Goal: Task Accomplishment & Management: Use online tool/utility

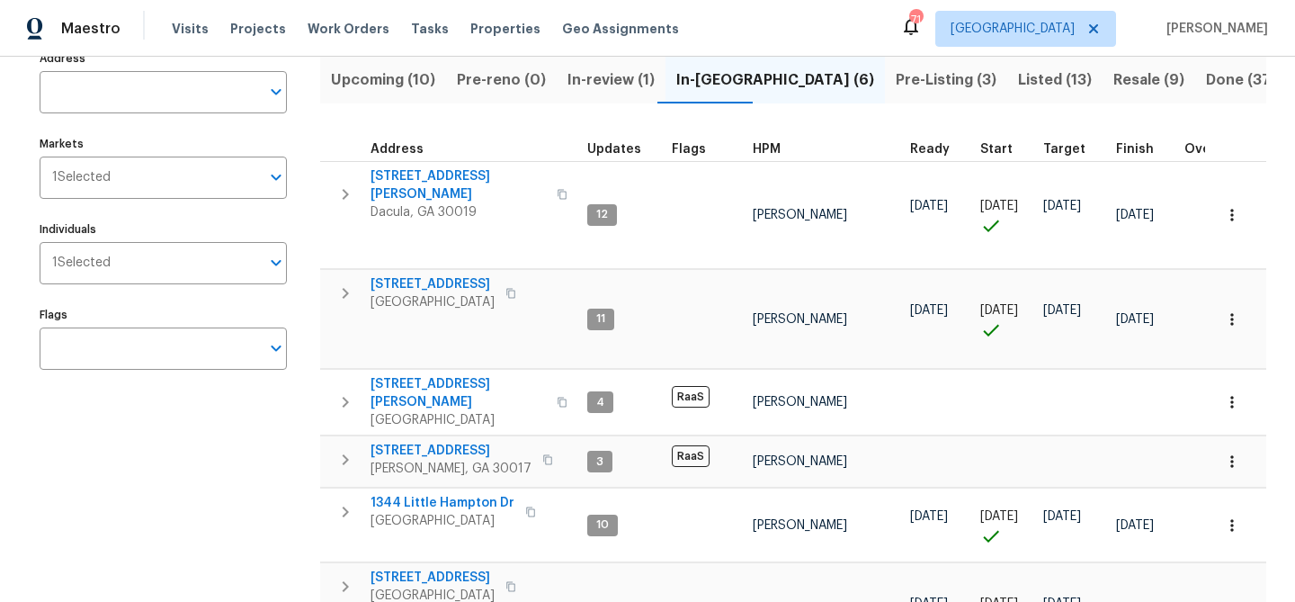
scroll to position [215, 0]
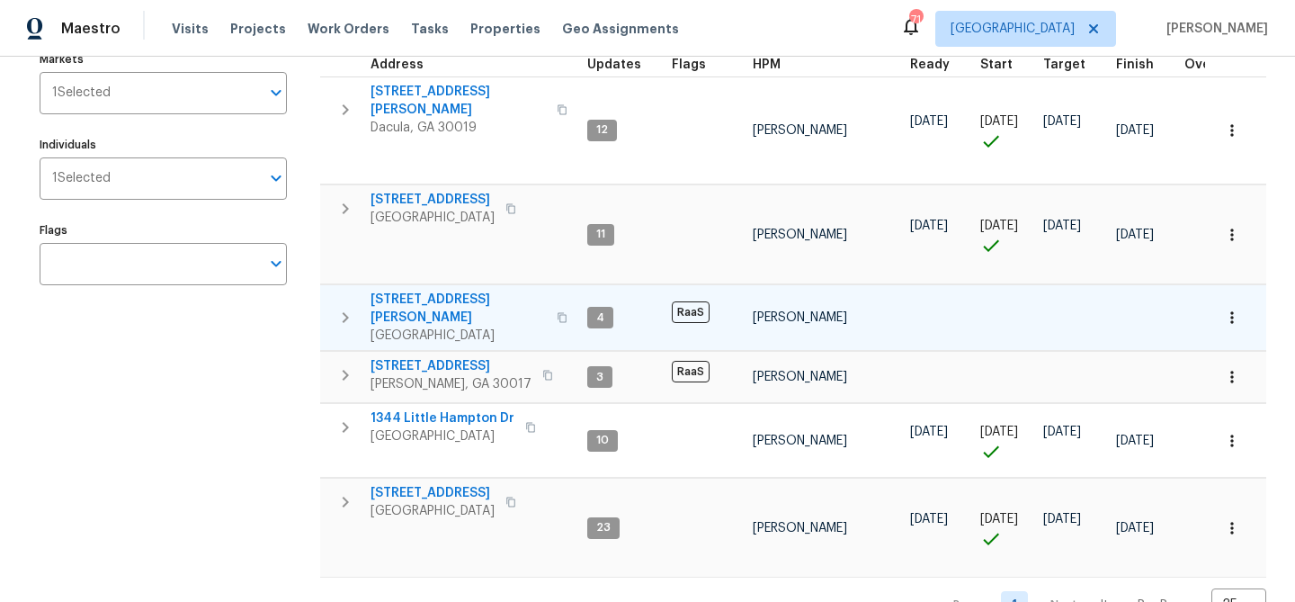
click at [406, 290] on span "[STREET_ADDRESS][PERSON_NAME]" at bounding box center [457, 308] width 175 height 36
click at [420, 290] on span "[STREET_ADDRESS][PERSON_NAME]" at bounding box center [457, 308] width 175 height 36
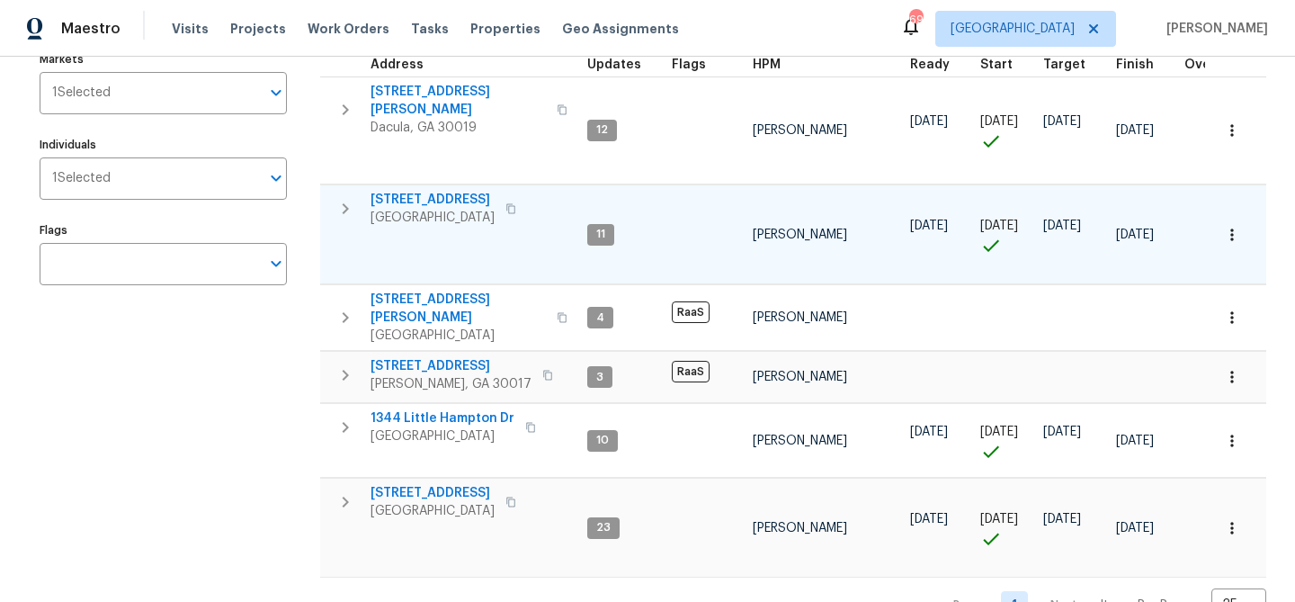
click at [426, 192] on span "550 Wayside Dr" at bounding box center [432, 200] width 124 height 18
click at [415, 191] on span "550 Wayside Dr" at bounding box center [432, 200] width 124 height 18
click at [415, 484] on span "135 Wakefield Dr" at bounding box center [432, 493] width 124 height 18
click at [0, 0] on div "Maestro Visits Projects Work Orders Tasks Properties Geo Assignments 69 Atlanta…" at bounding box center [647, 301] width 1295 height 602
click at [436, 193] on span "[STREET_ADDRESS]" at bounding box center [432, 200] width 124 height 18
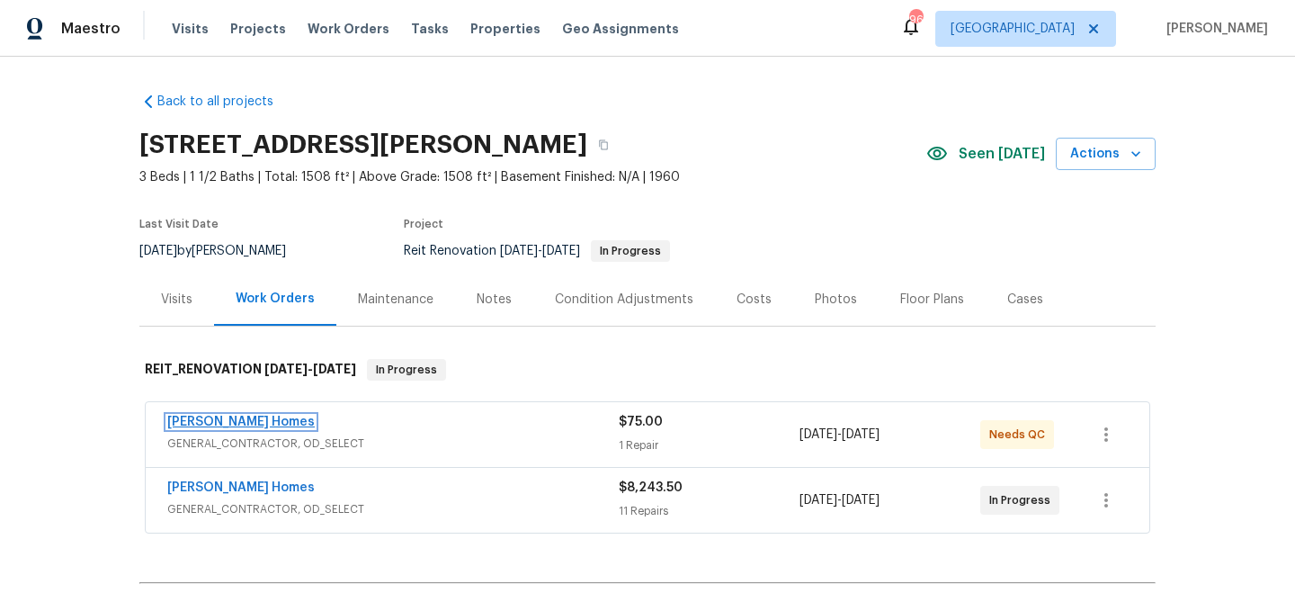
click at [190, 416] on link "Therrien Homes" at bounding box center [240, 421] width 147 height 13
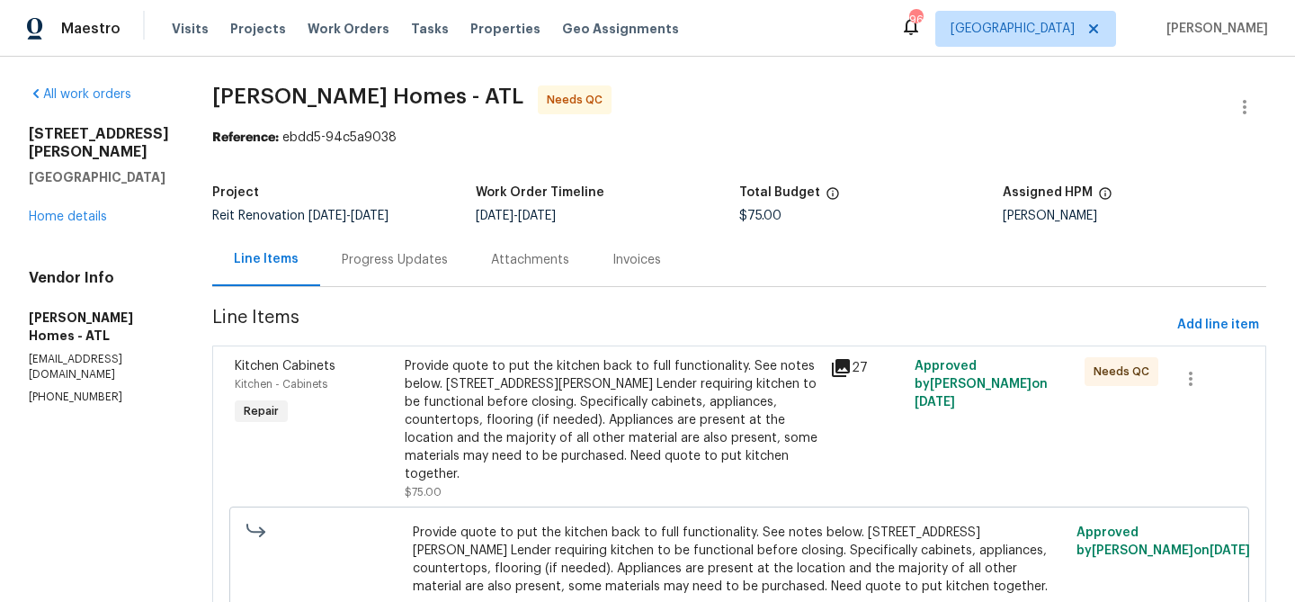
click at [376, 254] on div "Progress Updates" at bounding box center [395, 260] width 106 height 18
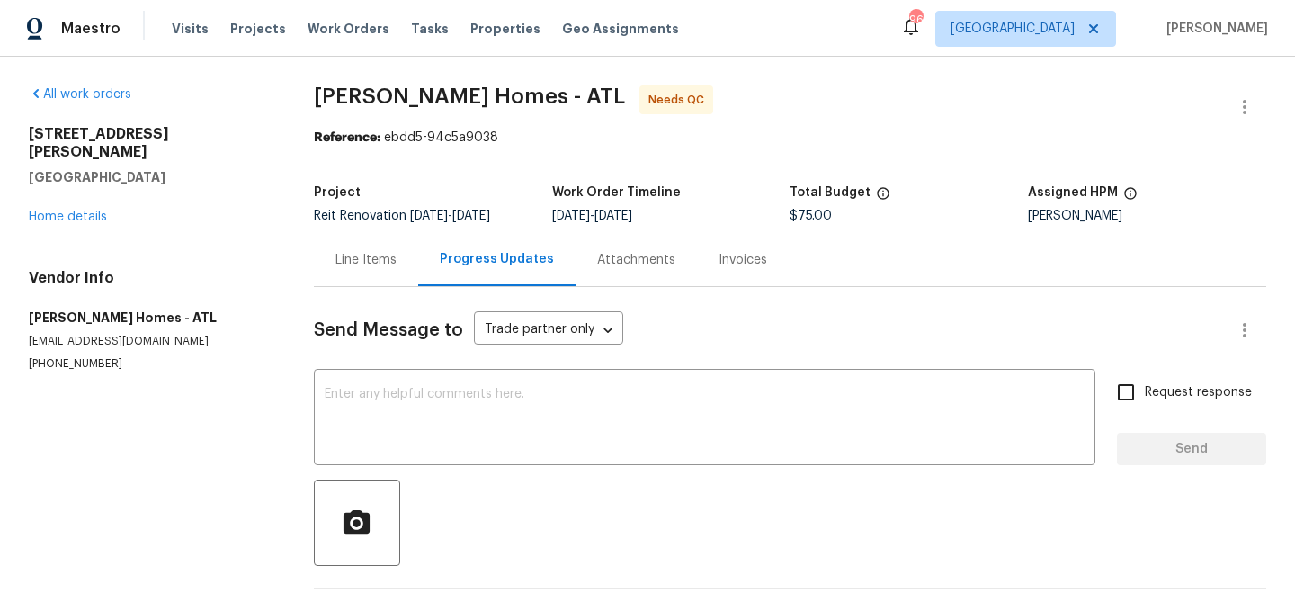
click at [373, 254] on div "Line Items" at bounding box center [365, 260] width 61 height 18
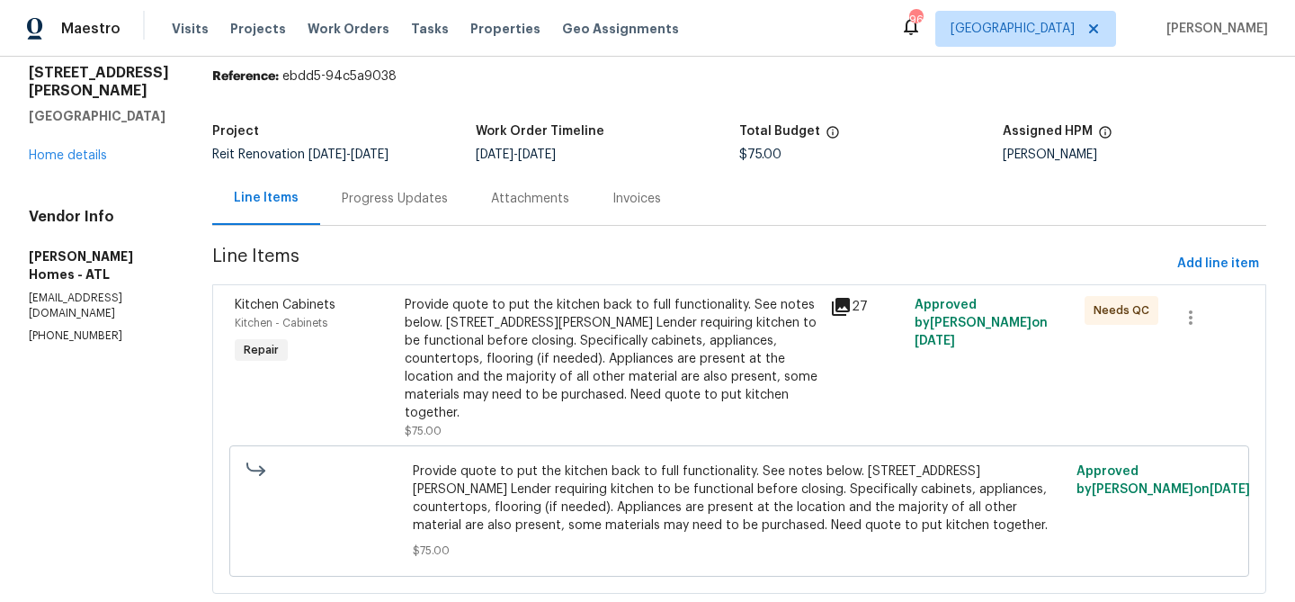
scroll to position [85, 0]
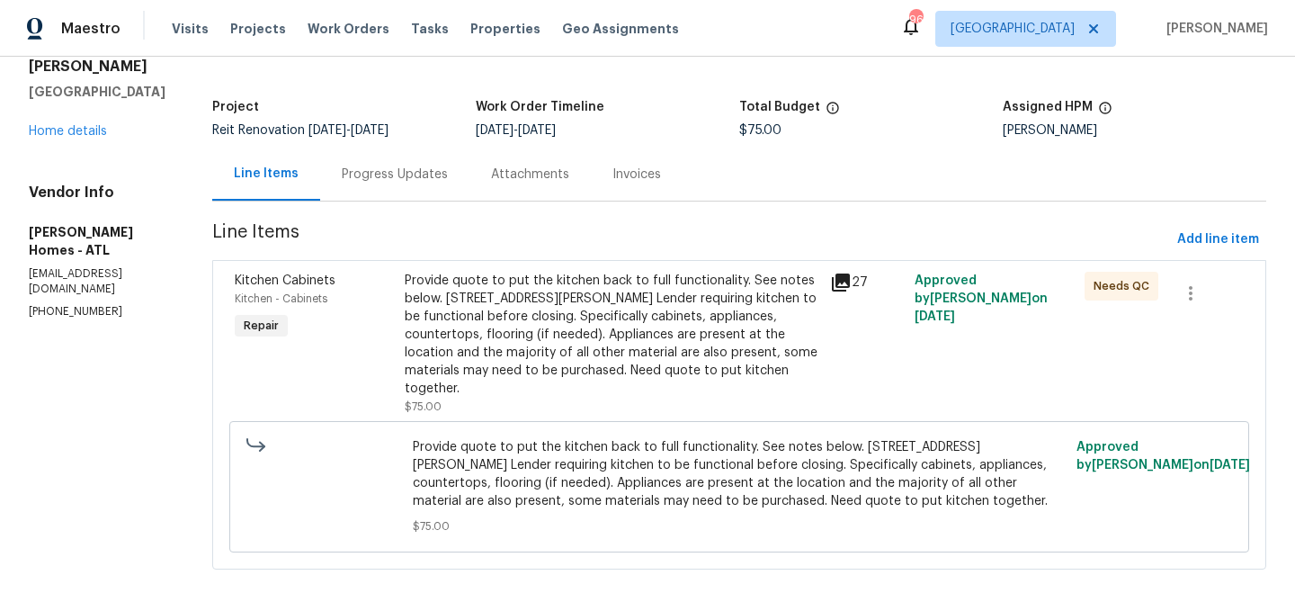
click at [475, 326] on div "Provide quote to put the kitchen back to full functionality. See notes below. 1…" at bounding box center [612, 335] width 415 height 126
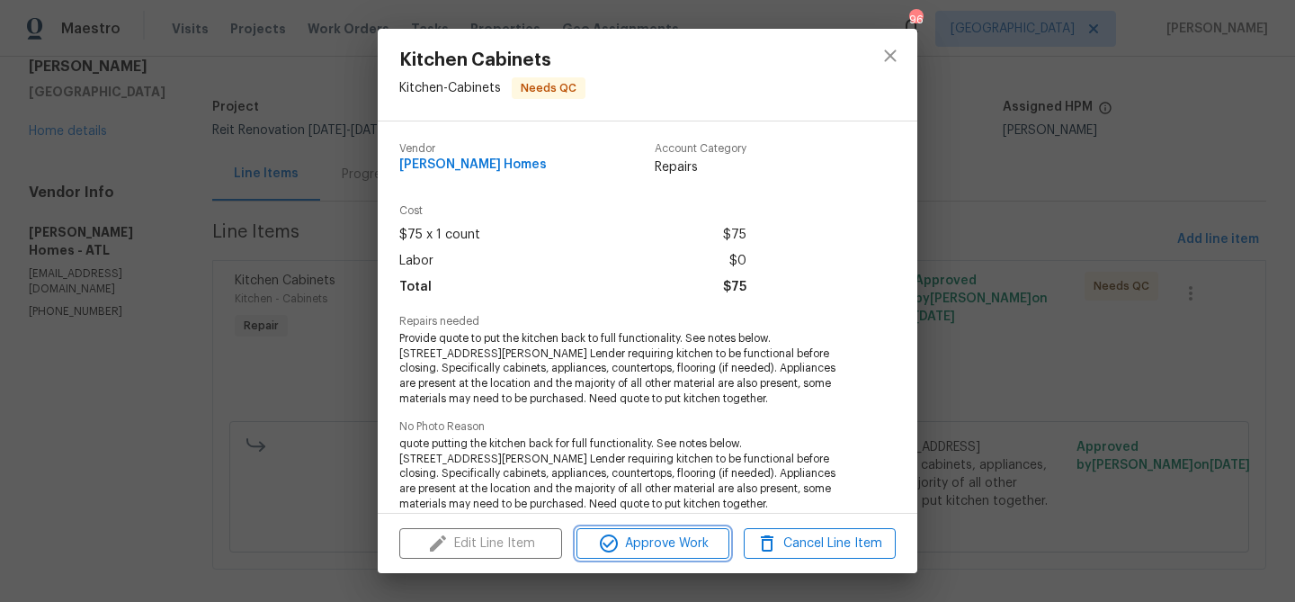
click at [662, 545] on span "Approve Work" at bounding box center [652, 543] width 141 height 22
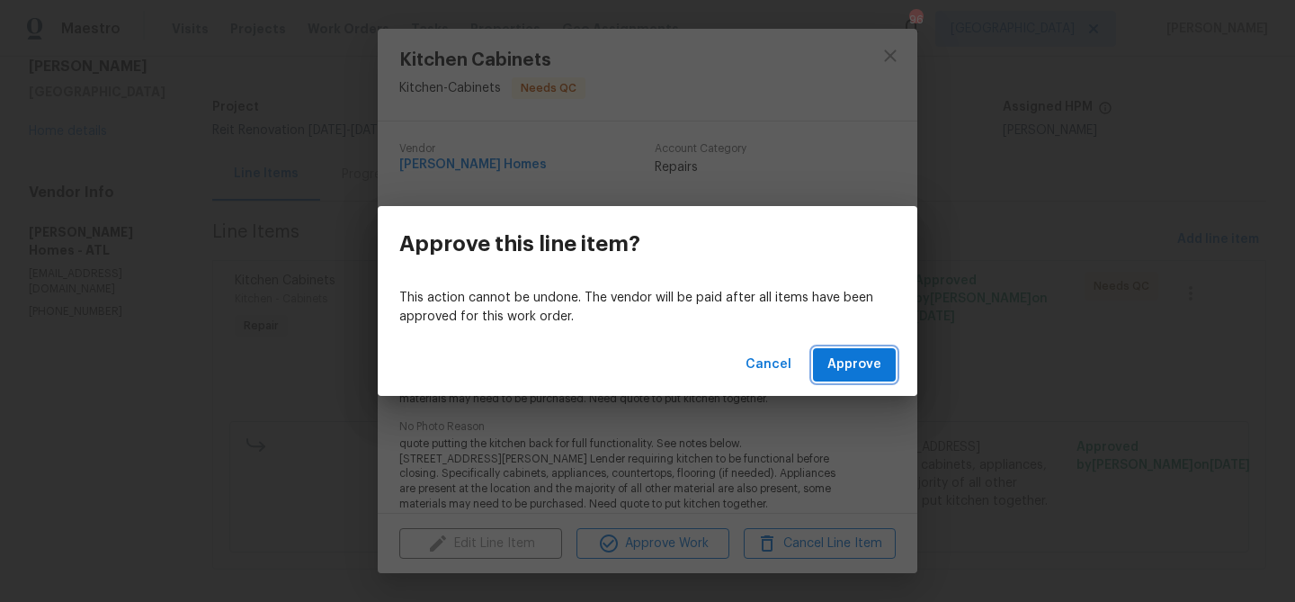
click at [866, 362] on span "Approve" at bounding box center [854, 364] width 54 height 22
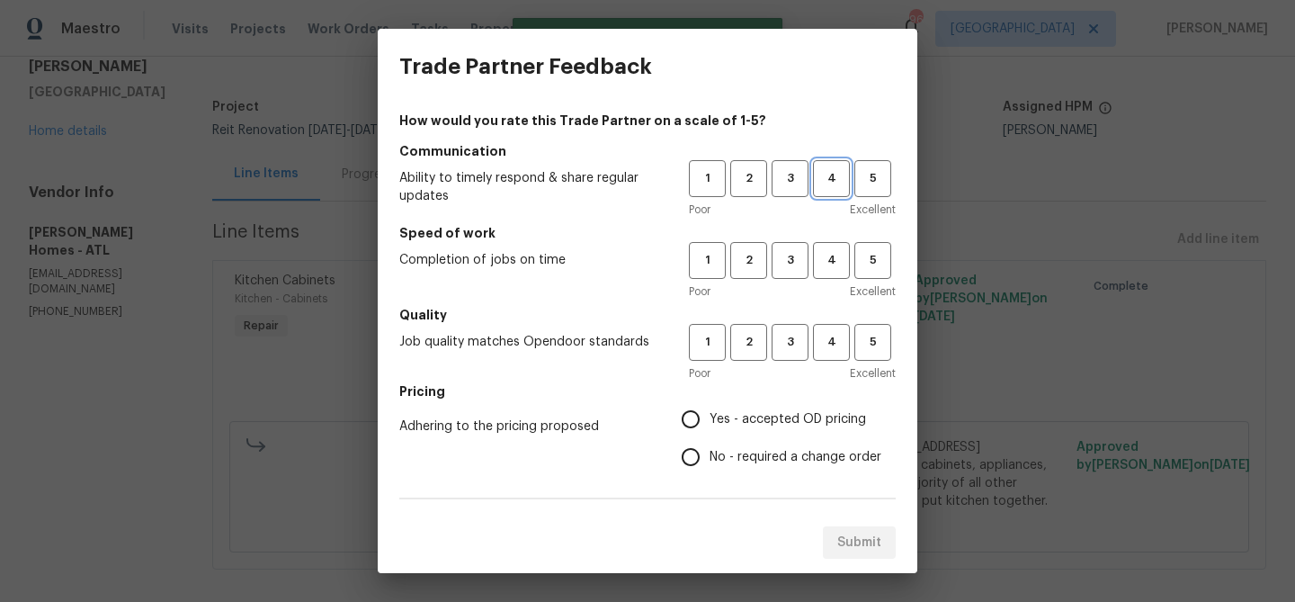
click at [831, 174] on span "4" at bounding box center [831, 178] width 33 height 21
drag, startPoint x: 830, startPoint y: 244, endPoint x: 844, endPoint y: 307, distance: 64.6
click at [835, 259] on button "4" at bounding box center [831, 260] width 37 height 37
click at [827, 339] on span "4" at bounding box center [831, 342] width 33 height 21
click at [785, 416] on span "Yes - accepted OD pricing" at bounding box center [787, 419] width 156 height 19
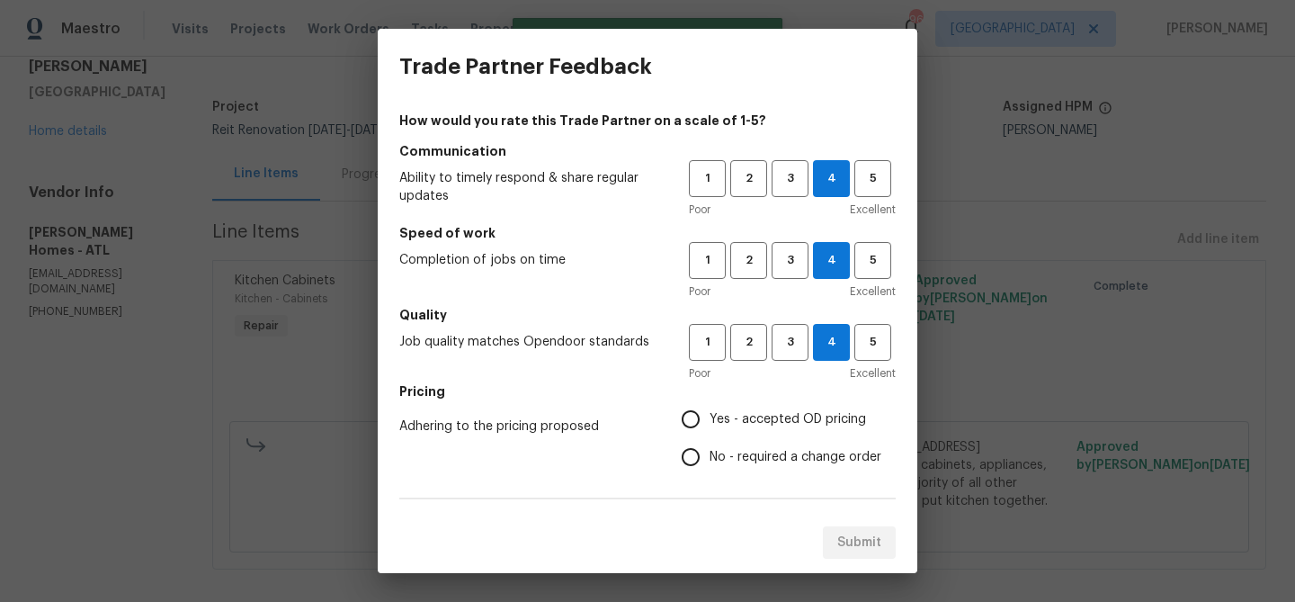
click at [709, 416] on input "Yes - accepted OD pricing" at bounding box center [691, 419] width 38 height 38
radio input "true"
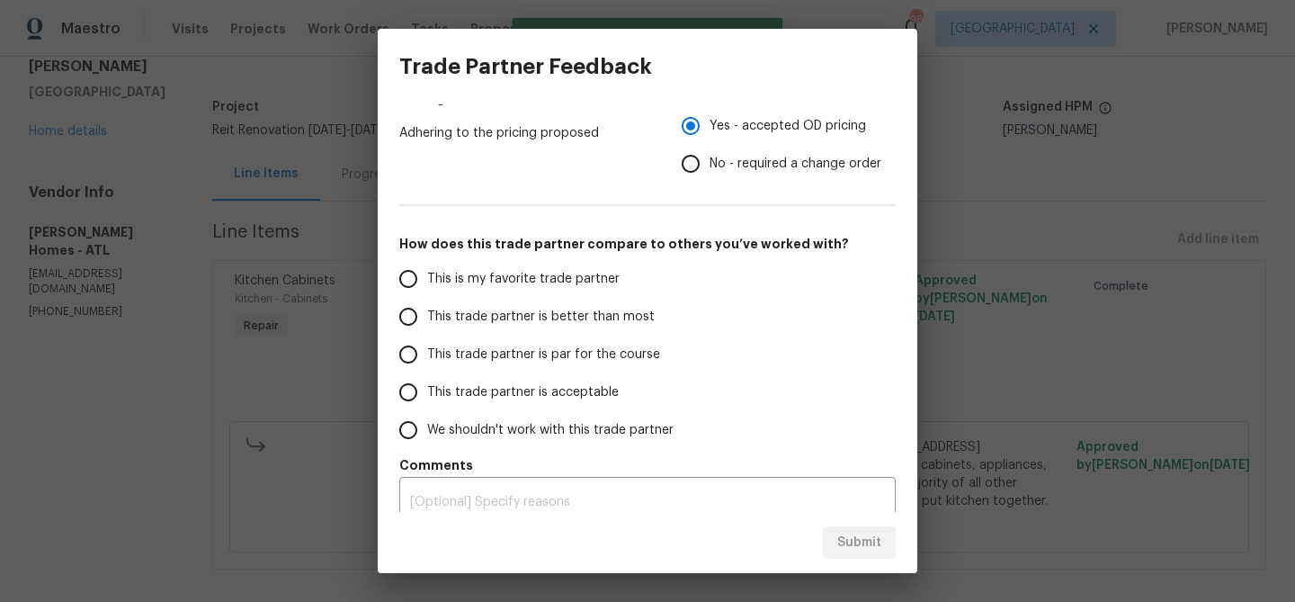
scroll to position [311, 0]
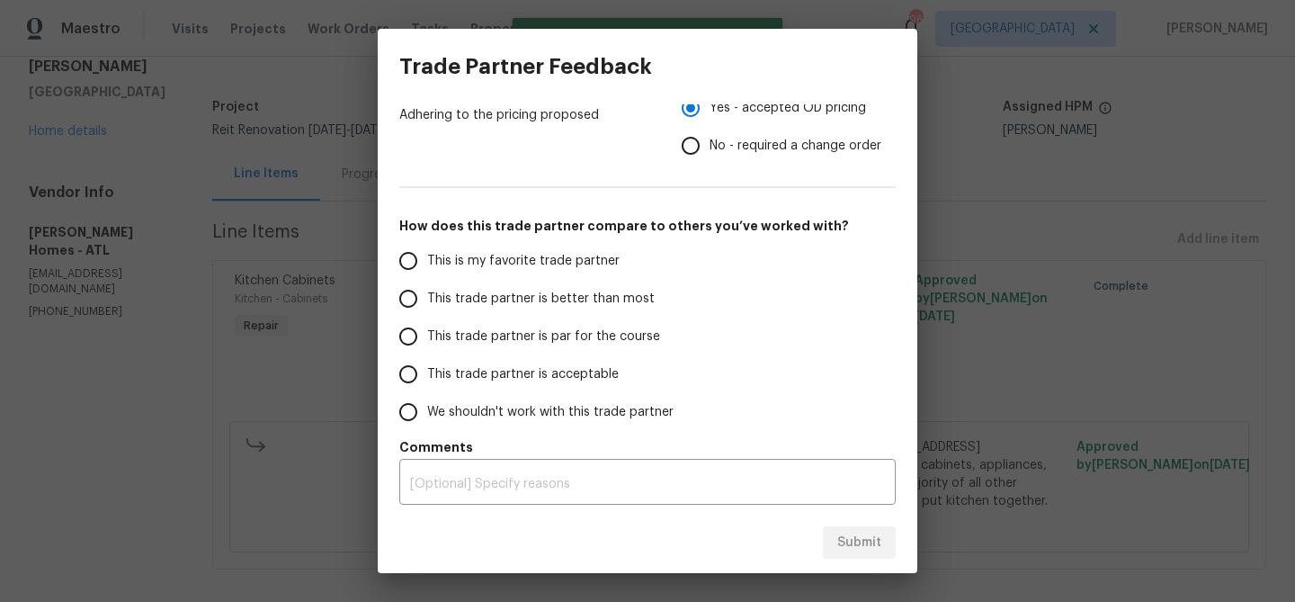
drag, startPoint x: 545, startPoint y: 303, endPoint x: 602, endPoint y: 352, distance: 74.6
click at [545, 303] on span "This trade partner is better than most" at bounding box center [540, 299] width 227 height 19
click at [427, 303] on input "This trade partner is better than most" at bounding box center [408, 299] width 38 height 38
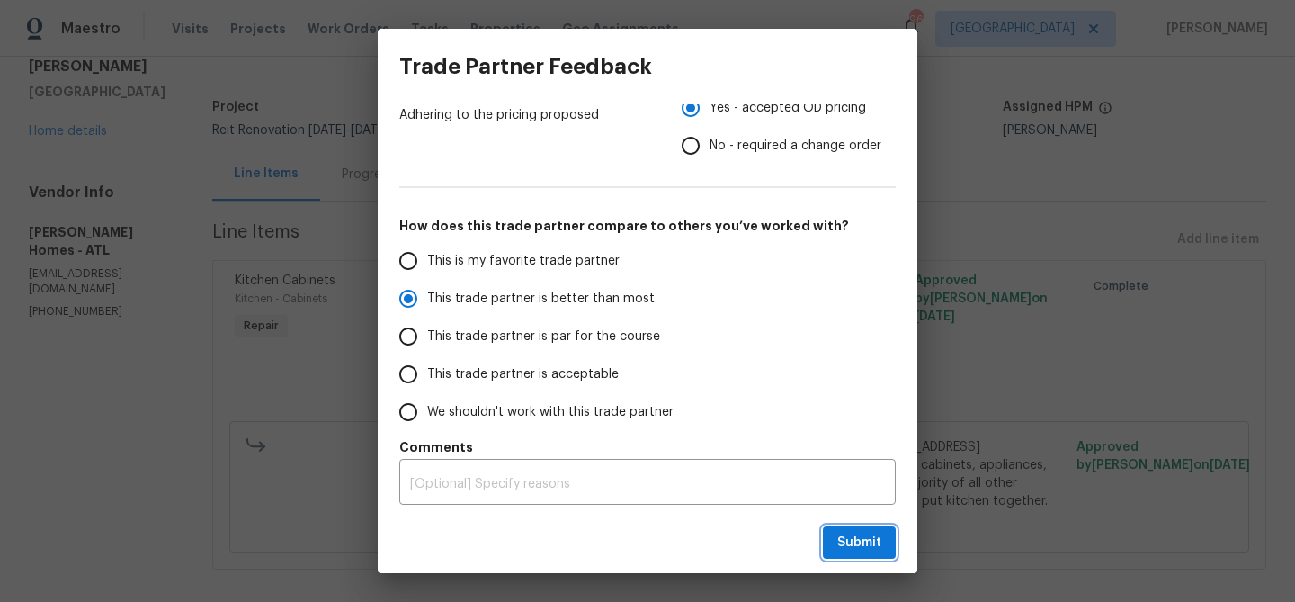
drag, startPoint x: 870, startPoint y: 537, endPoint x: 857, endPoint y: 529, distance: 15.7
click at [870, 537] on span "Submit" at bounding box center [859, 542] width 44 height 22
radio input "true"
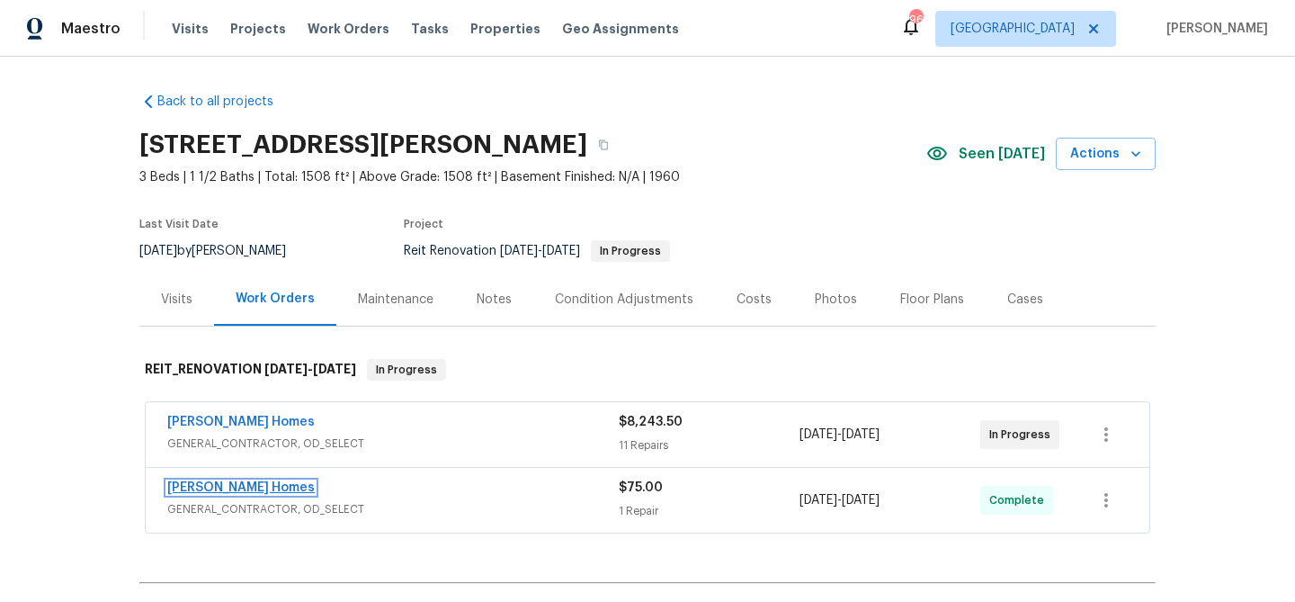
click at [244, 485] on link "[PERSON_NAME] Homes" at bounding box center [240, 487] width 147 height 13
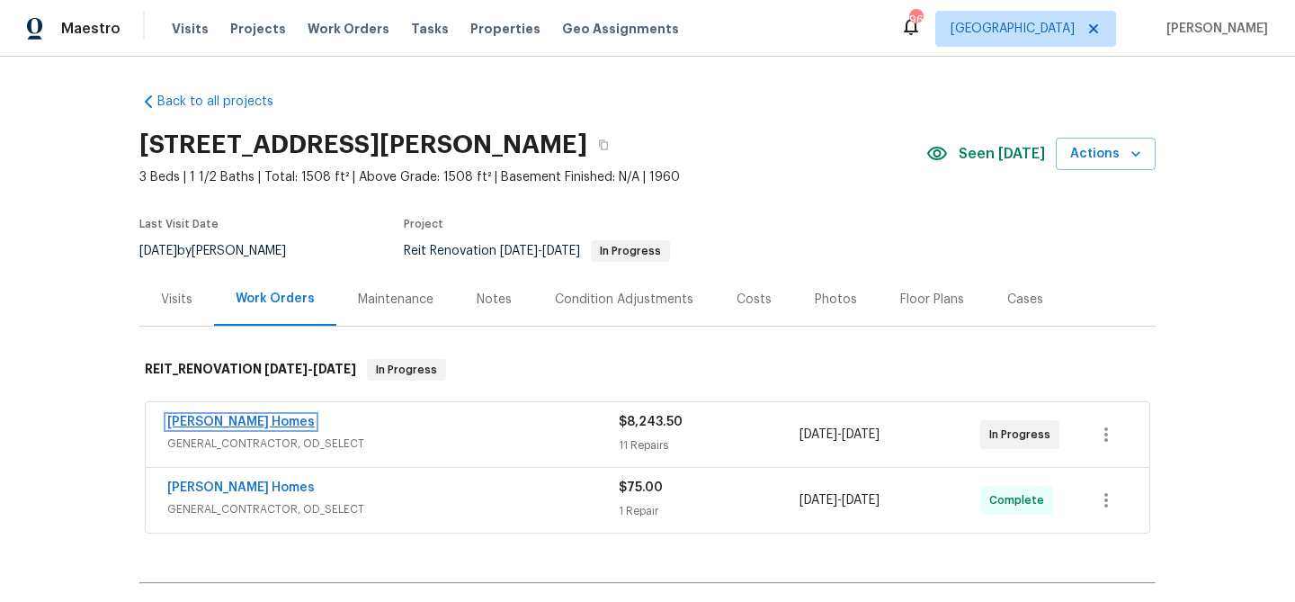
click at [258, 419] on link "[PERSON_NAME] Homes" at bounding box center [240, 421] width 147 height 13
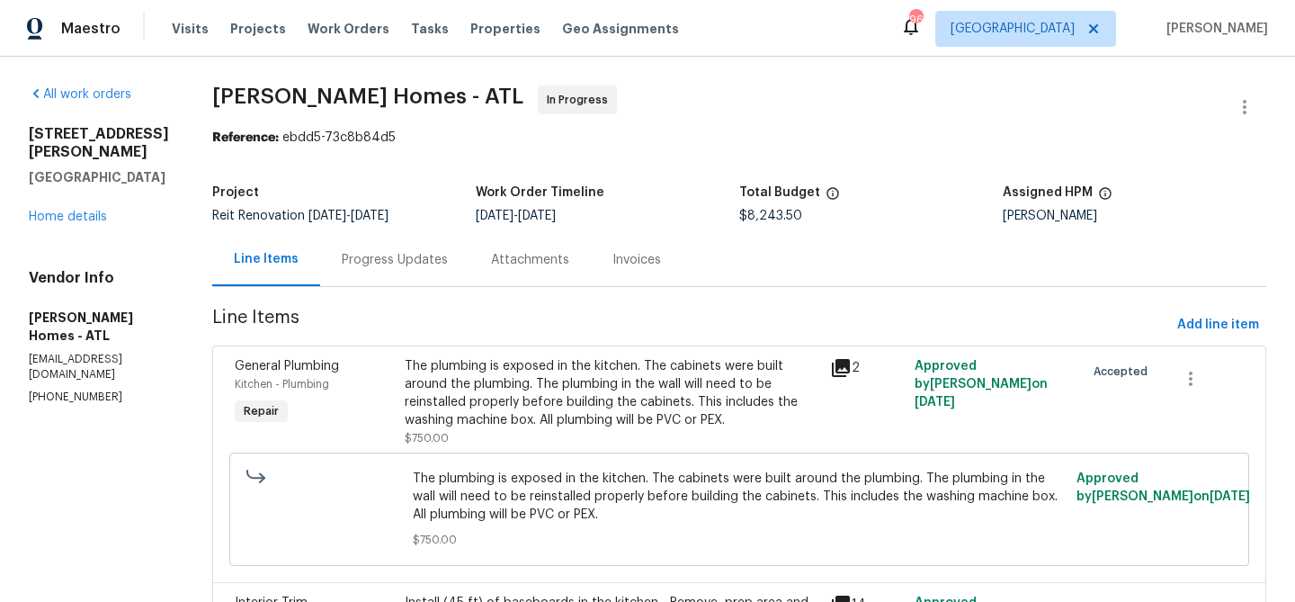
click at [401, 258] on div "Progress Updates" at bounding box center [395, 260] width 106 height 18
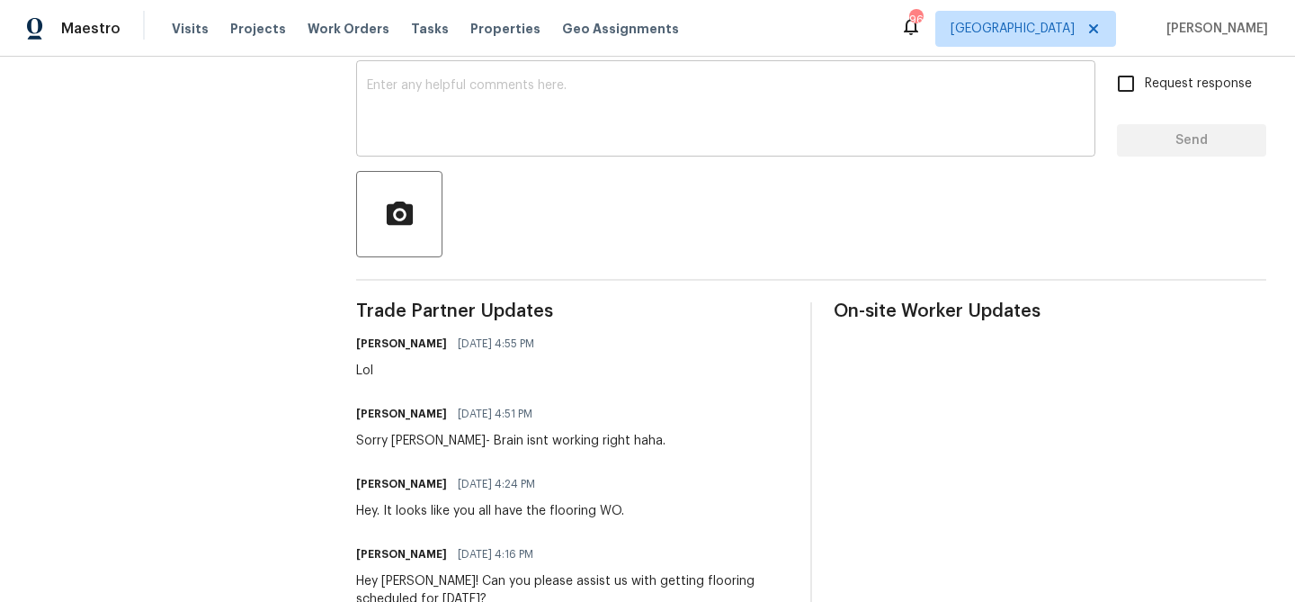
scroll to position [307, 0]
click at [472, 131] on textarea at bounding box center [726, 112] width 718 height 63
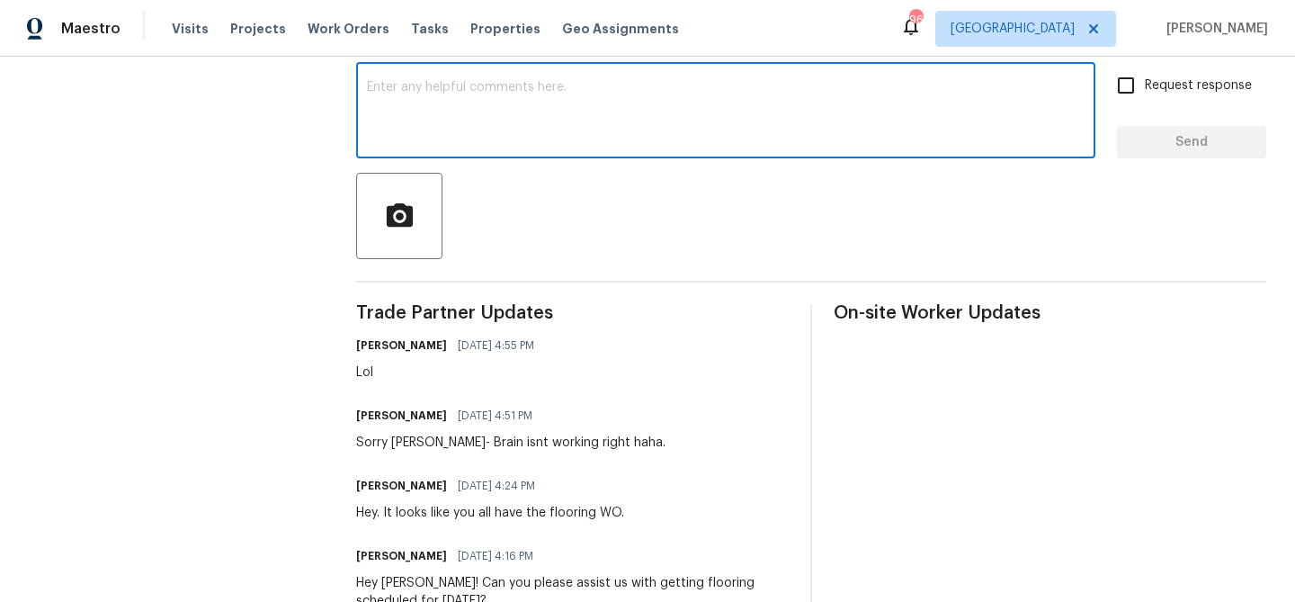
click at [472, 131] on textarea at bounding box center [726, 112] width 718 height 63
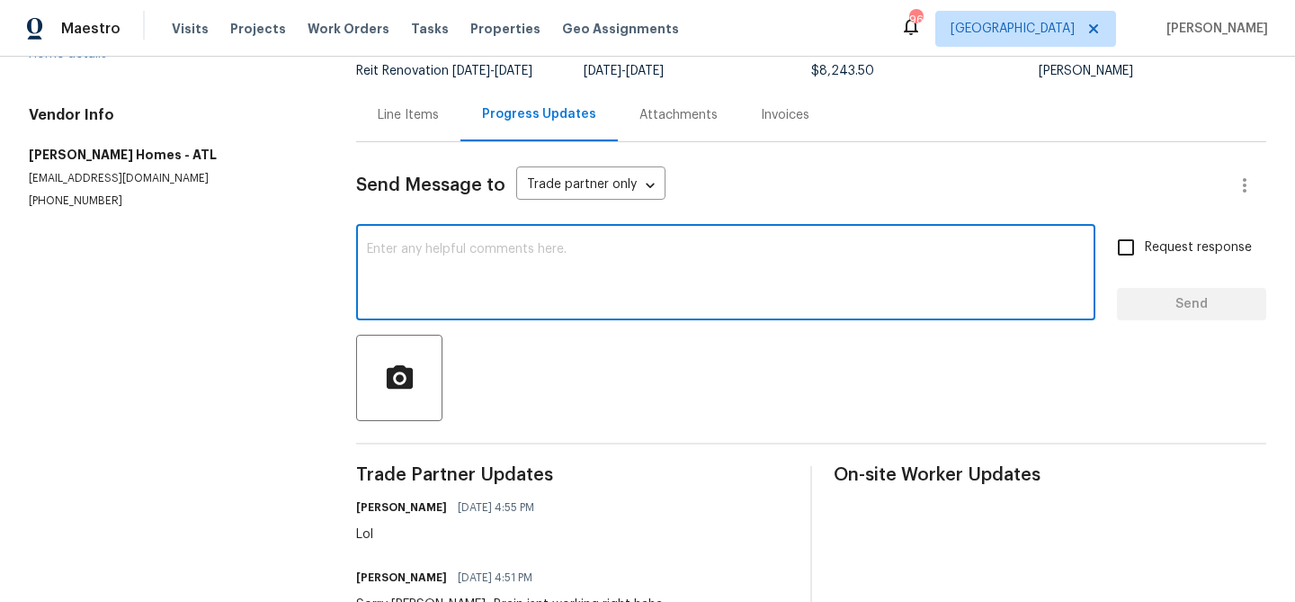
scroll to position [302, 0]
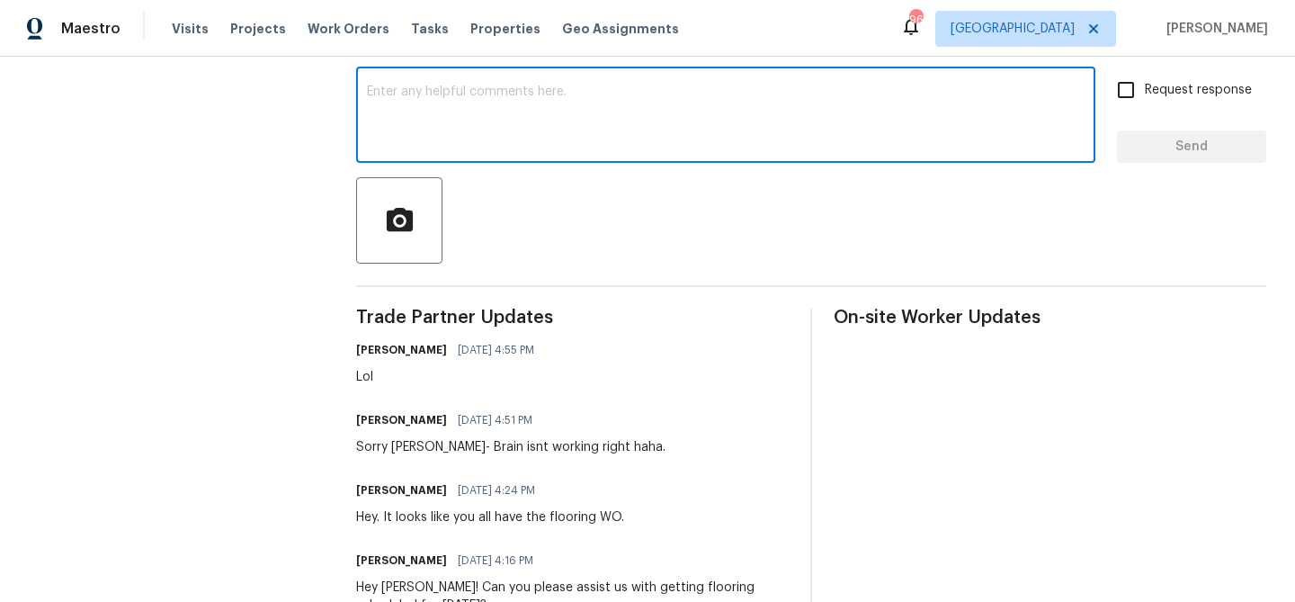
click at [474, 148] on textarea at bounding box center [726, 116] width 718 height 63
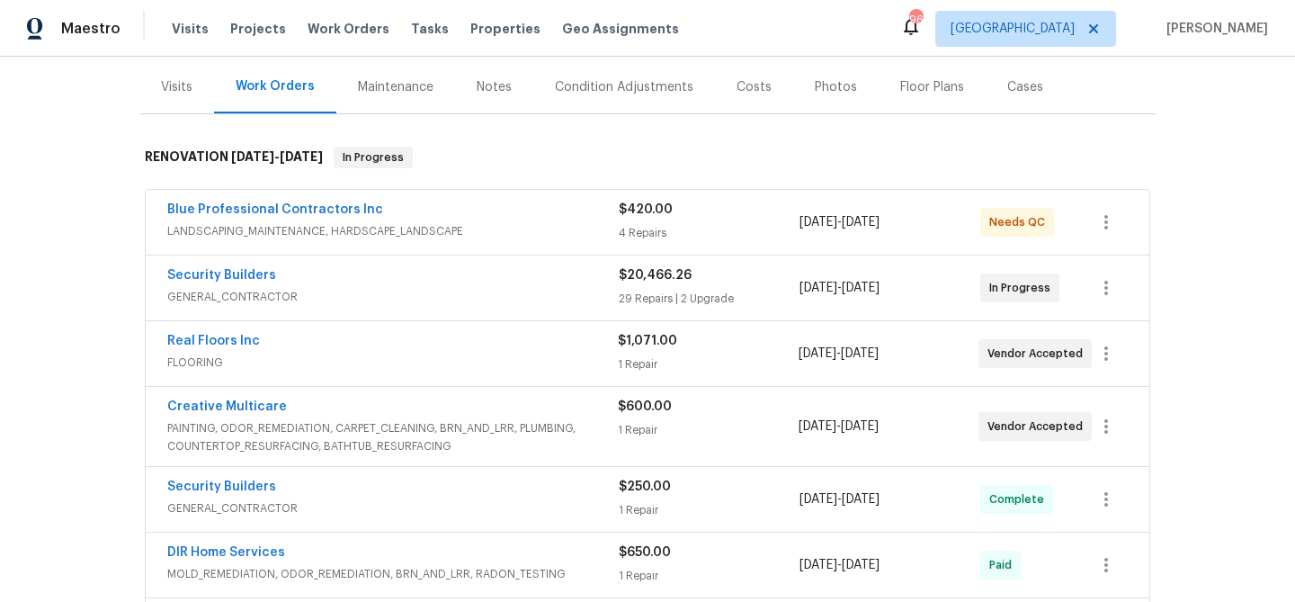
scroll to position [218, 0]
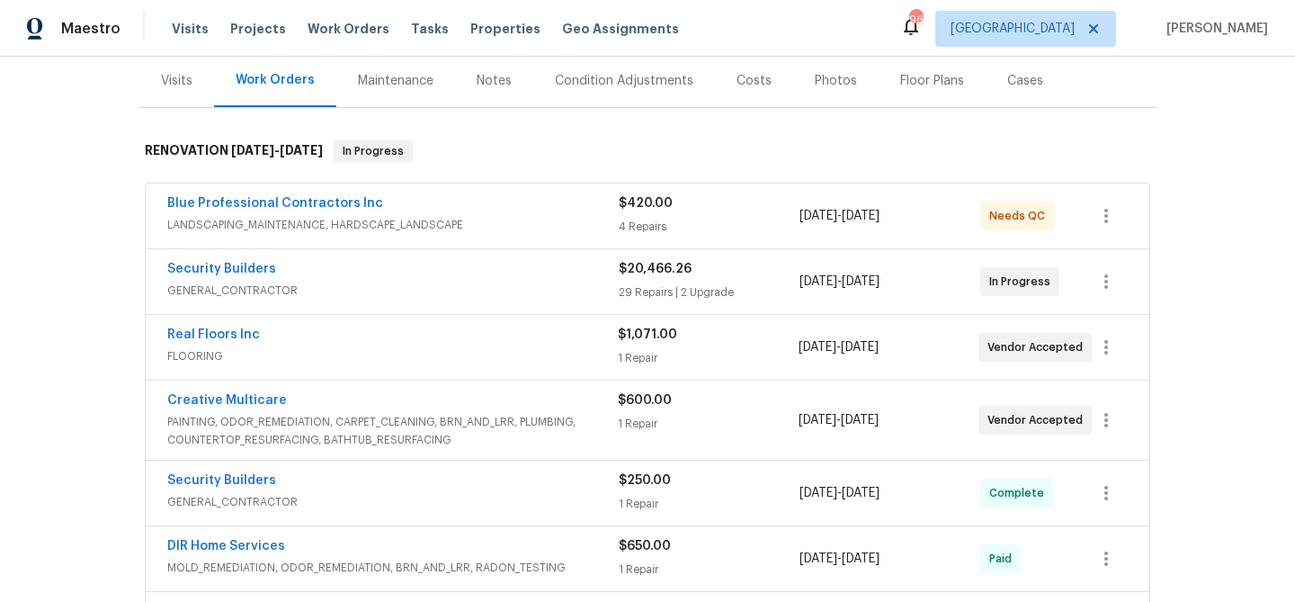
click at [466, 211] on div "Blue Professional Contractors Inc" at bounding box center [392, 205] width 451 height 22
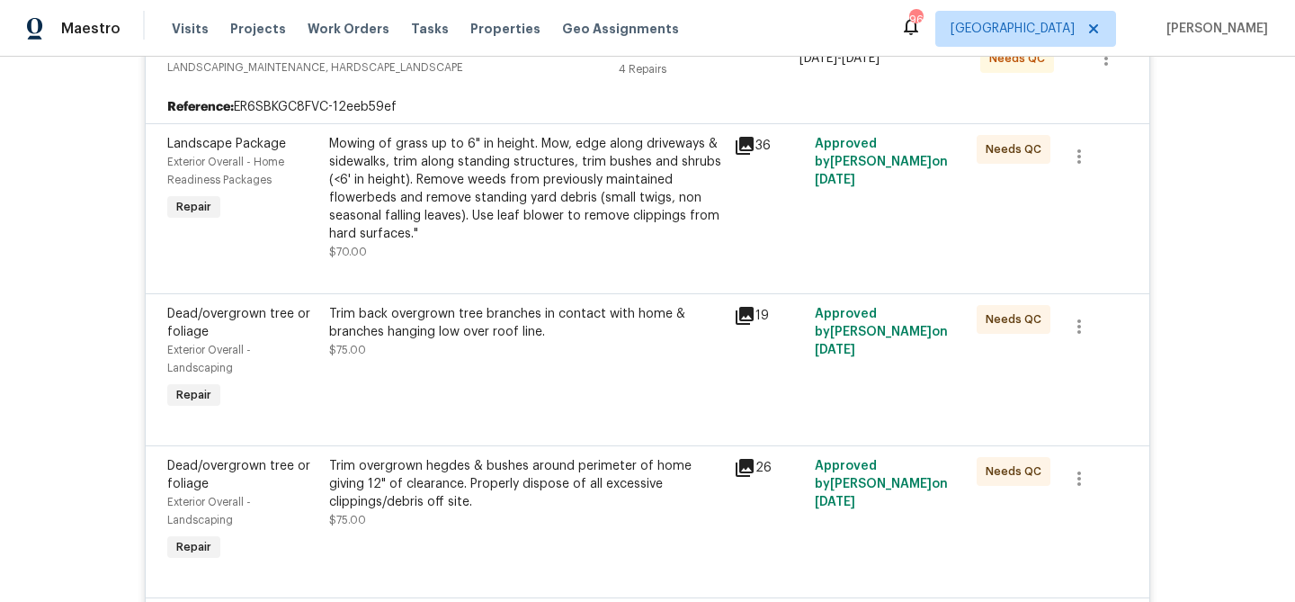
scroll to position [393, 0]
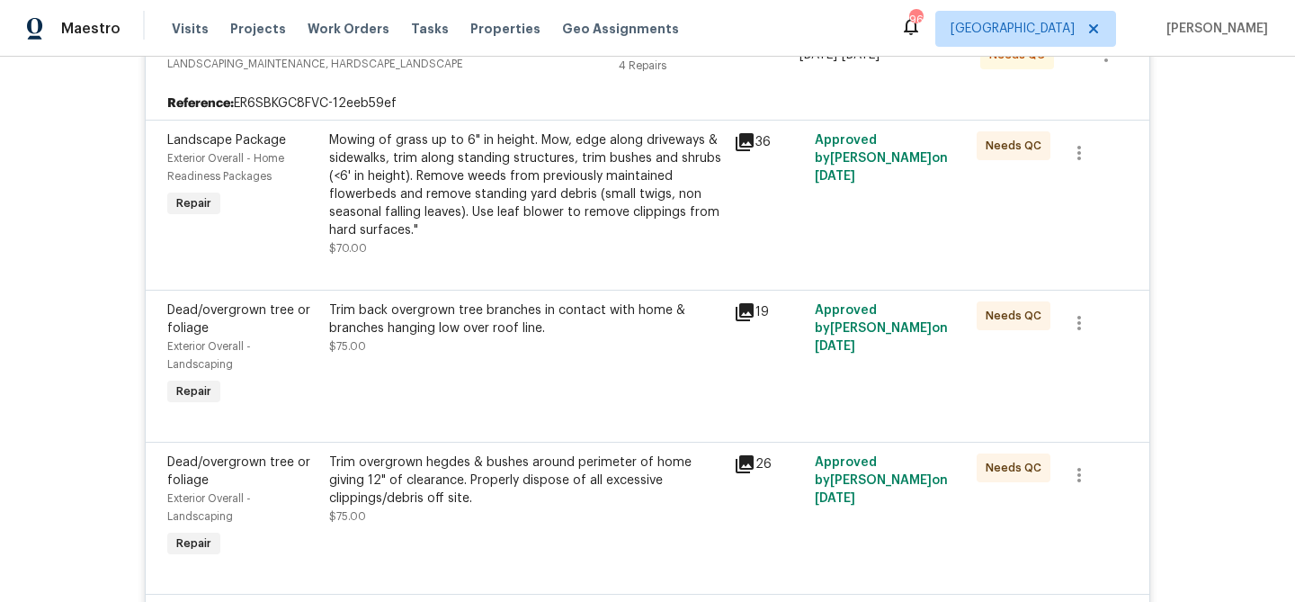
click at [540, 254] on div "Mowing of grass up to 6" in height. Mow, edge along driveways & sidewalks, trim…" at bounding box center [526, 194] width 394 height 126
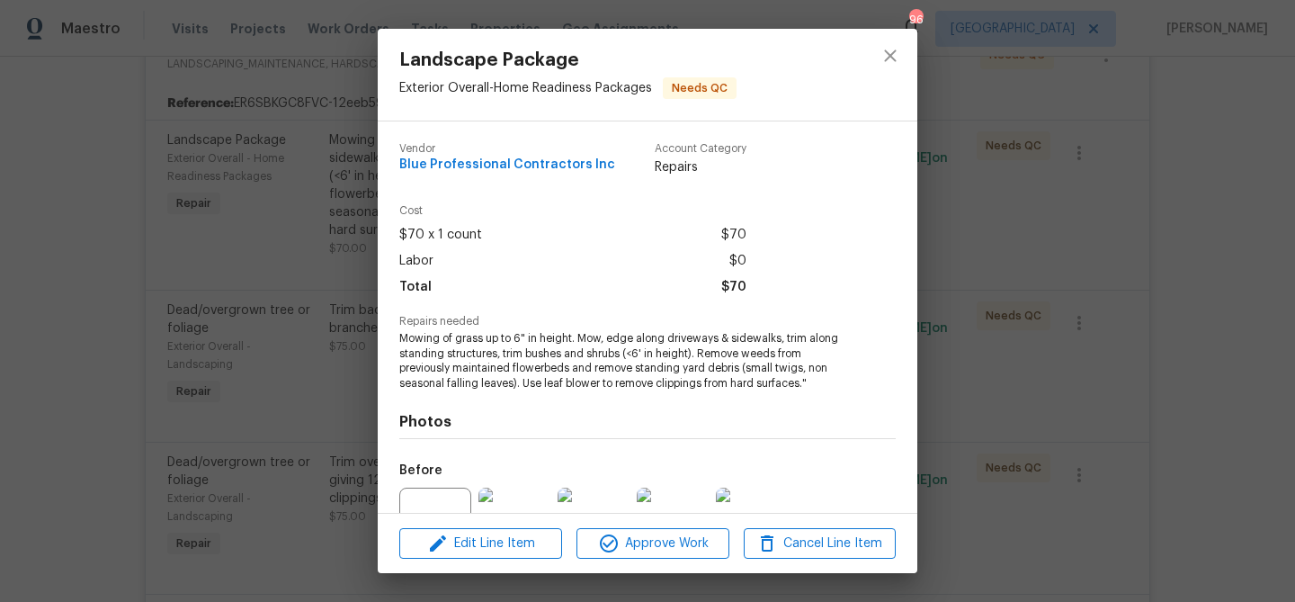
scroll to position [182, 0]
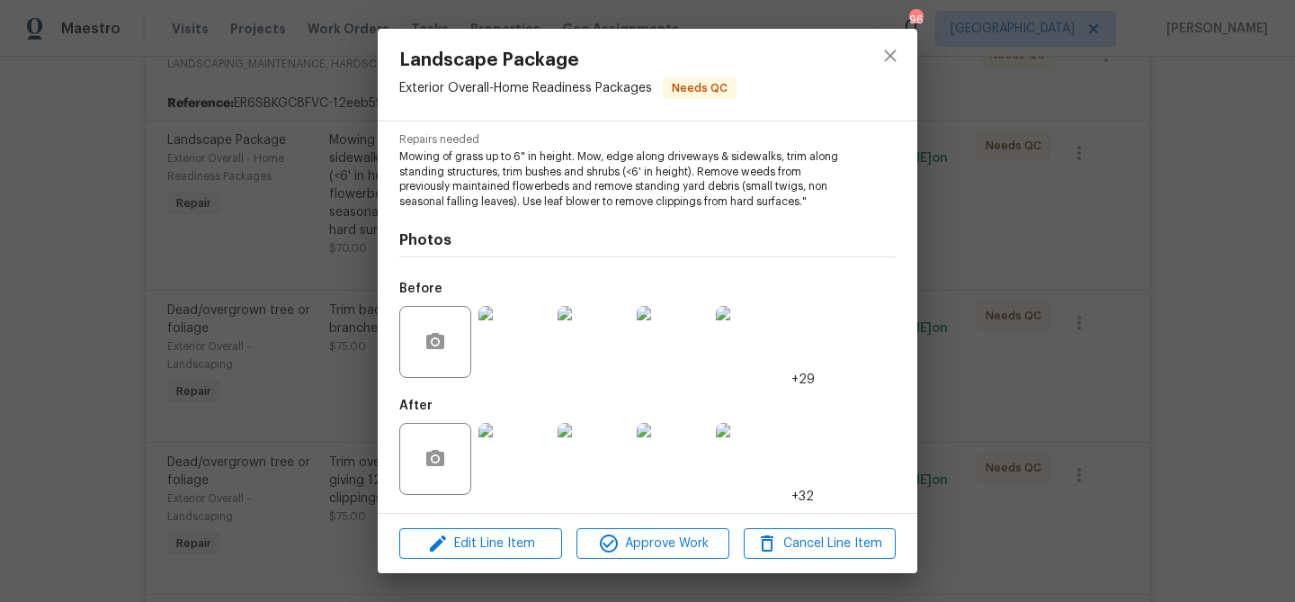
click at [512, 461] on img at bounding box center [514, 459] width 72 height 72
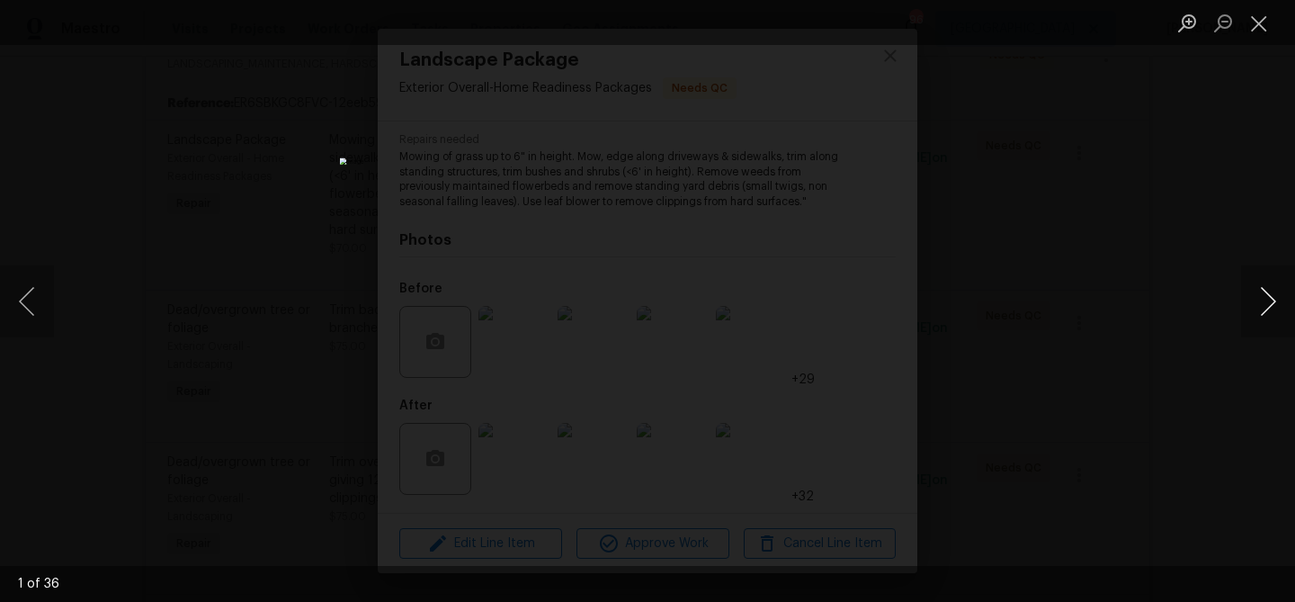
click at [1262, 299] on button "Next image" at bounding box center [1268, 301] width 54 height 72
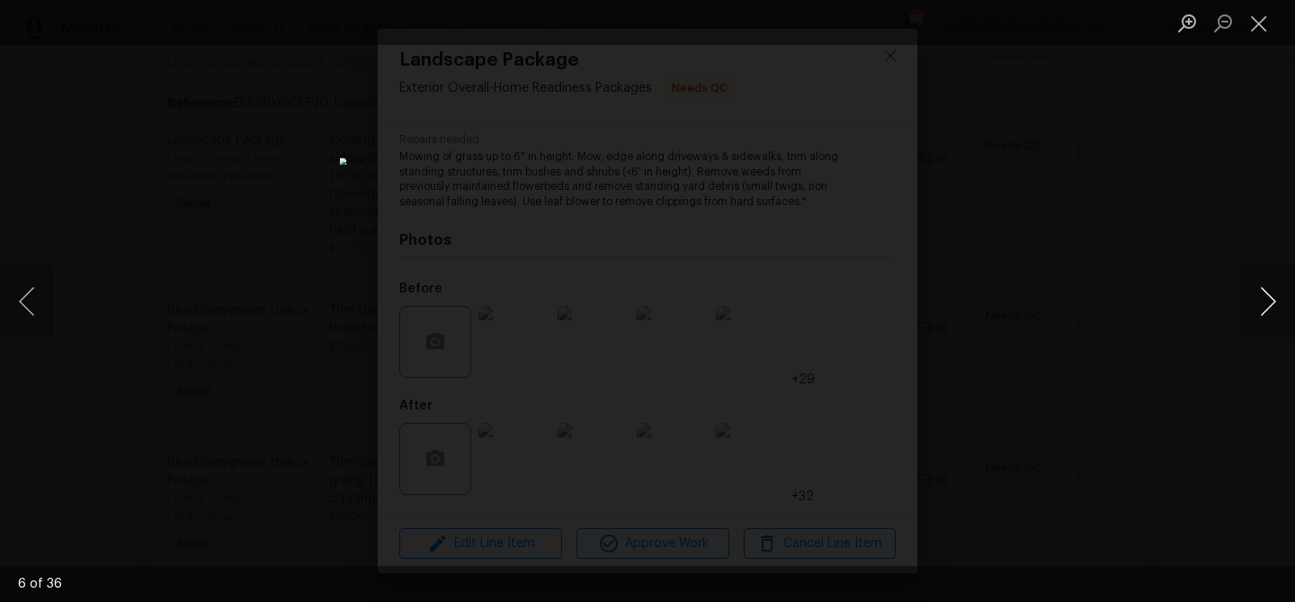
click at [1262, 299] on button "Next image" at bounding box center [1268, 301] width 54 height 72
click at [1259, 13] on button "Close lightbox" at bounding box center [1259, 22] width 36 height 31
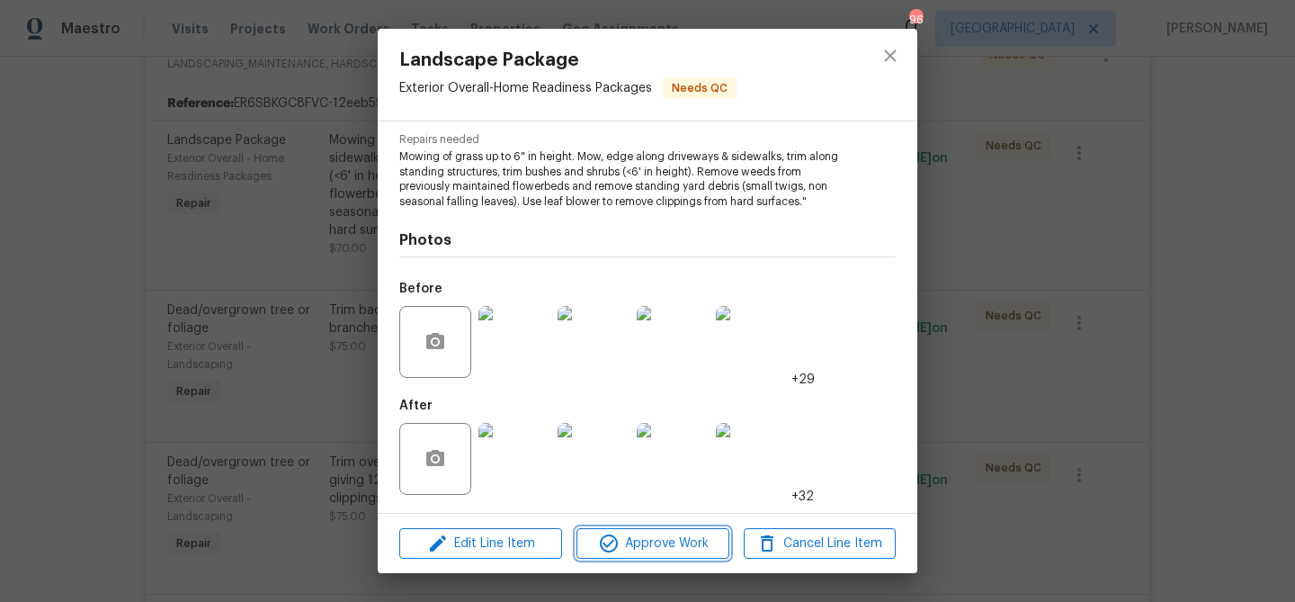
click at [620, 539] on span "Approve Work" at bounding box center [652, 543] width 141 height 22
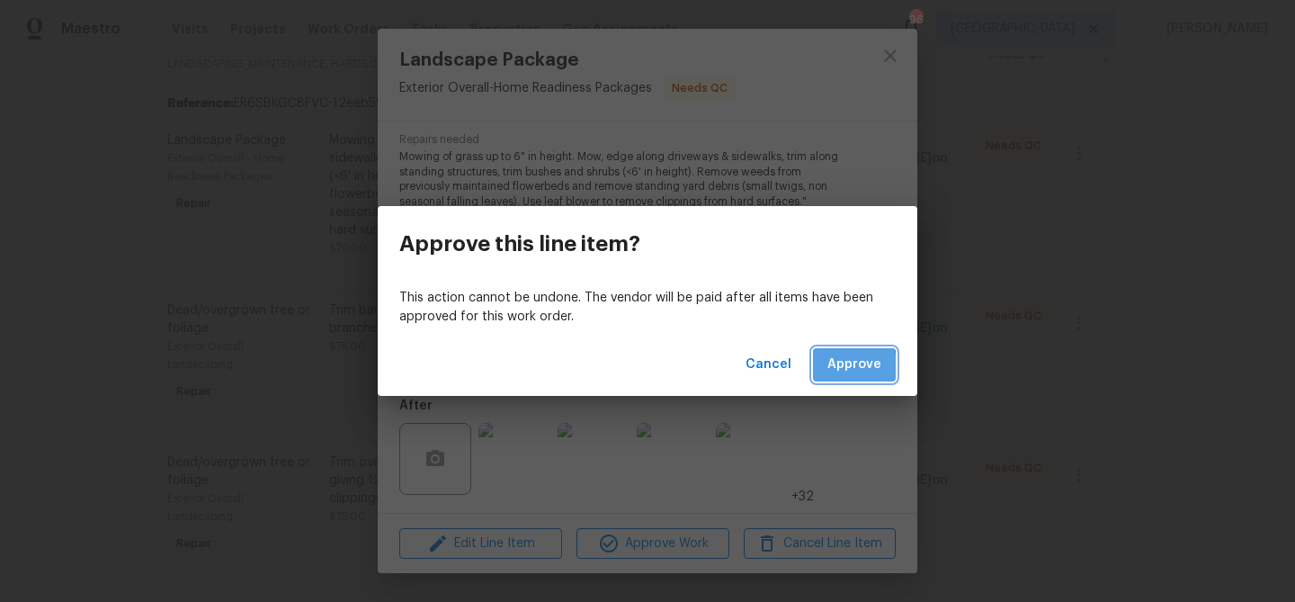
click at [822, 366] on button "Approve" at bounding box center [854, 364] width 83 height 33
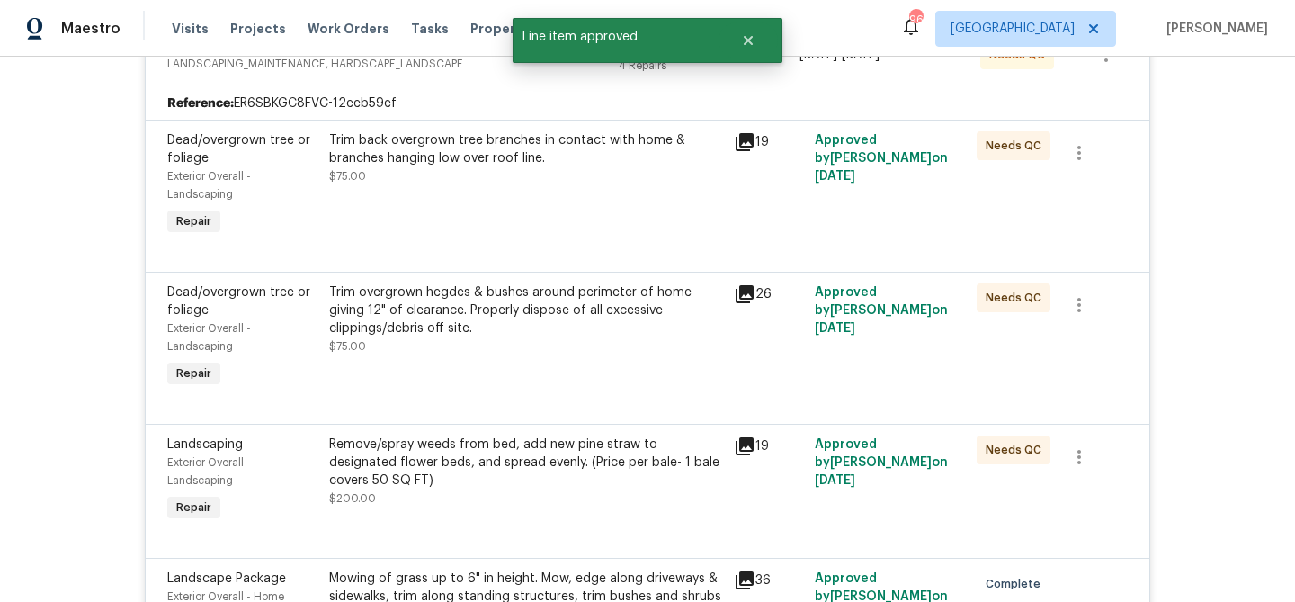
click at [643, 318] on div "Trim overgrown hegdes & bushes around perimeter of home giving 12" of clearance…" at bounding box center [526, 310] width 394 height 54
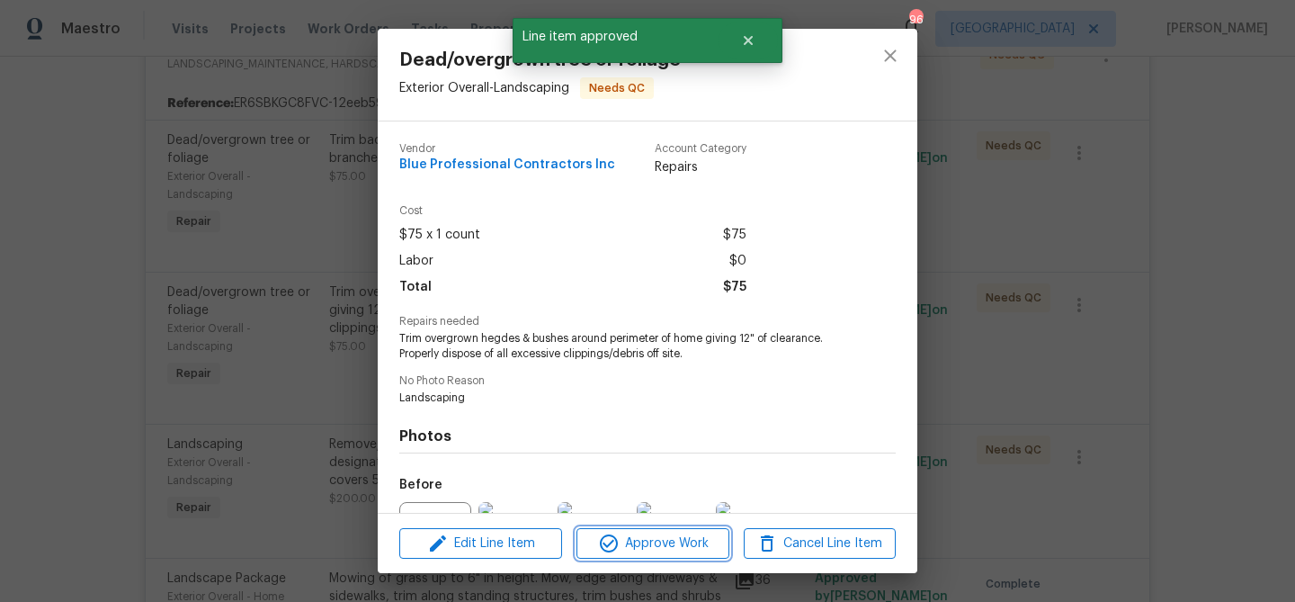
click at [664, 533] on span "Approve Work" at bounding box center [652, 543] width 141 height 22
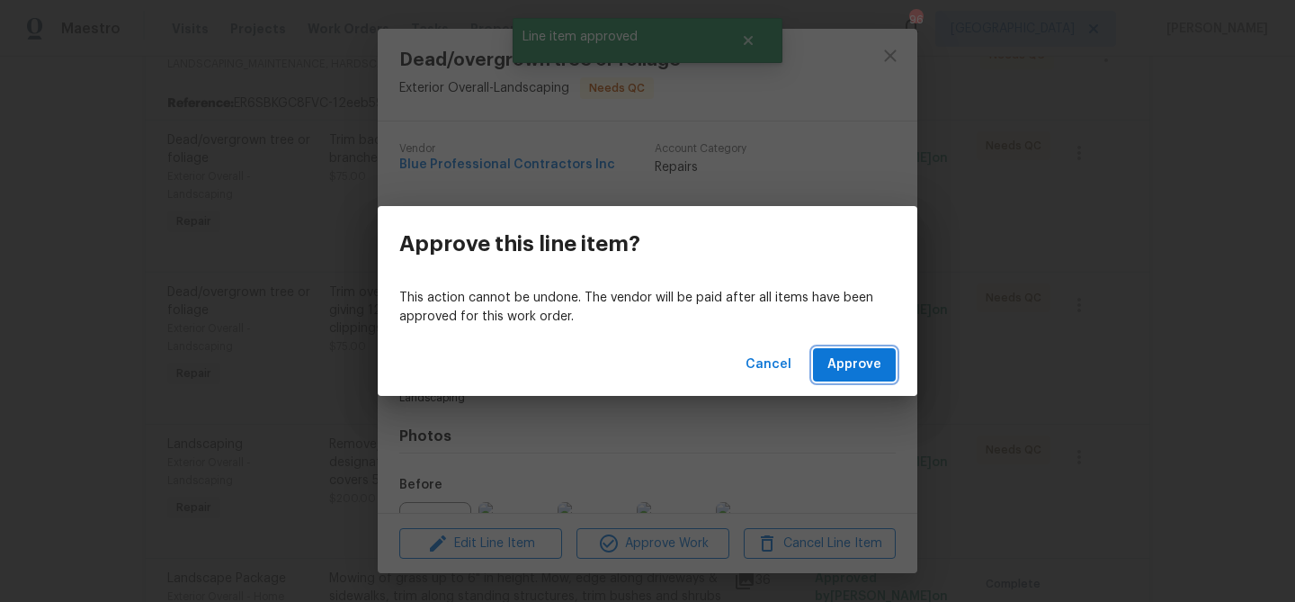
click at [851, 356] on span "Approve" at bounding box center [854, 364] width 54 height 22
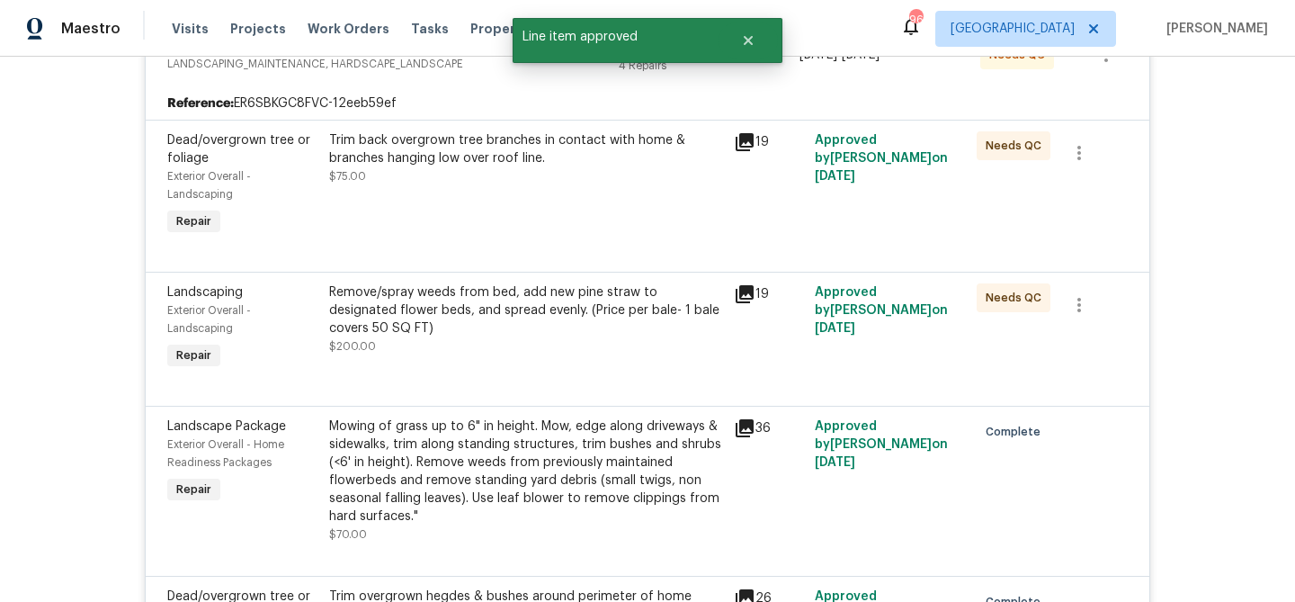
click at [600, 333] on div "Remove/spray weeds from bed, add new pine straw to designated flower beds, and …" at bounding box center [526, 310] width 394 height 54
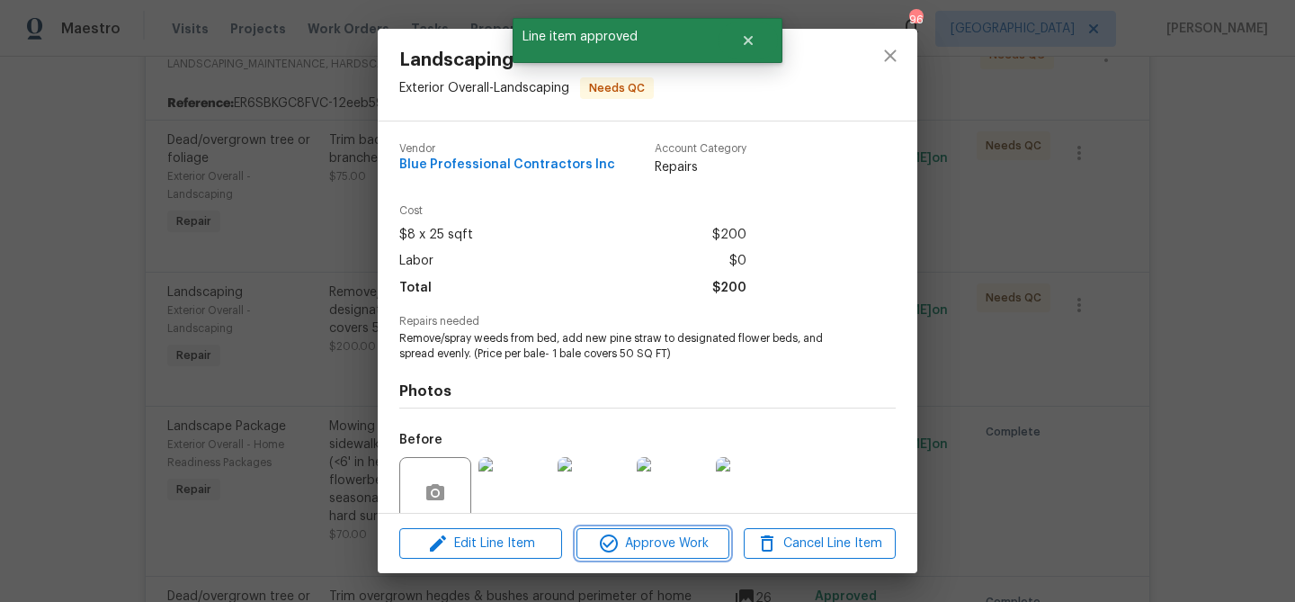
click at [664, 551] on span "Approve Work" at bounding box center [652, 543] width 141 height 22
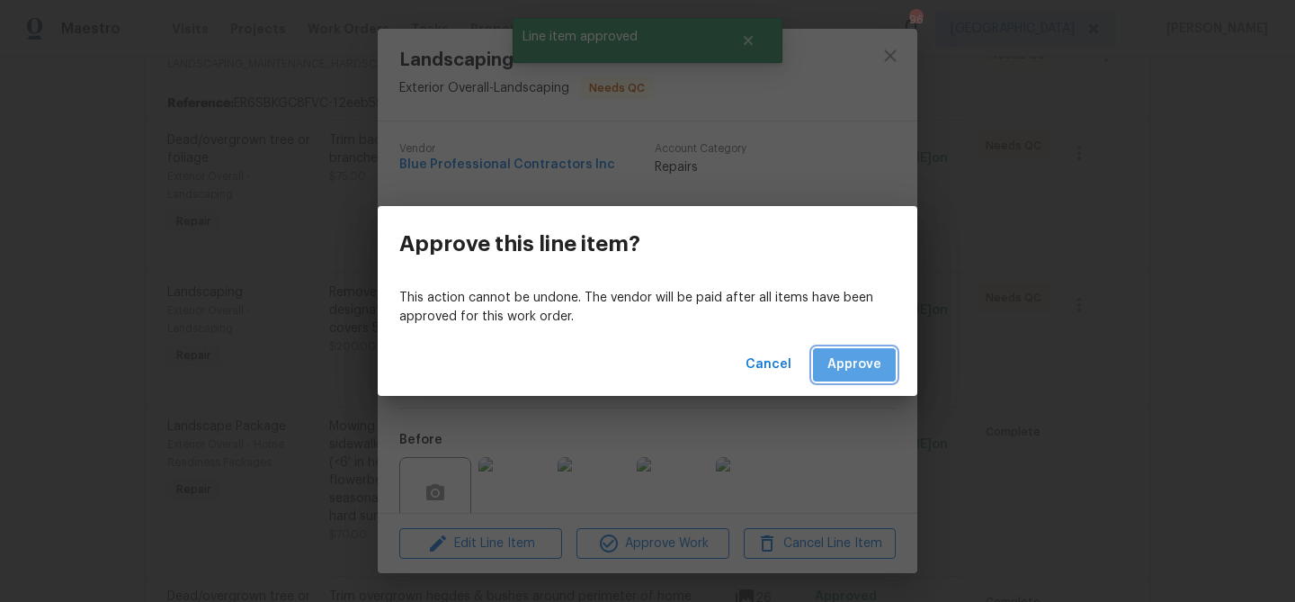
click at [859, 370] on span "Approve" at bounding box center [854, 364] width 54 height 22
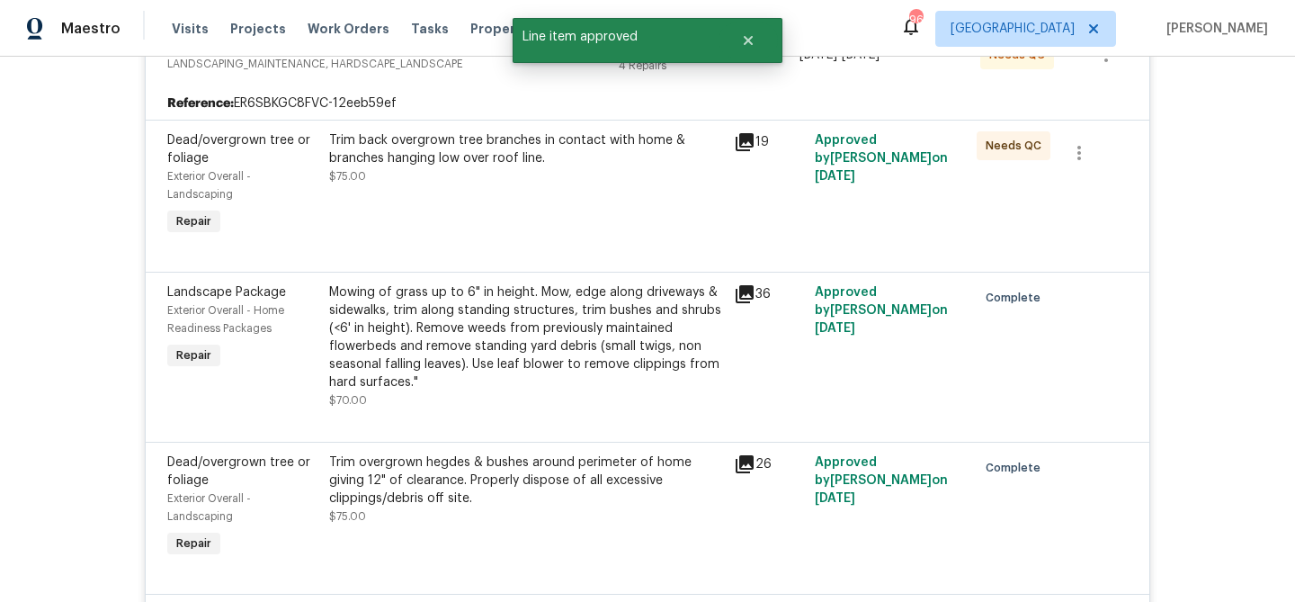
click at [594, 209] on div "Trim back overgrown tree branches in contact with home & branches hanging low o…" at bounding box center [526, 185] width 405 height 119
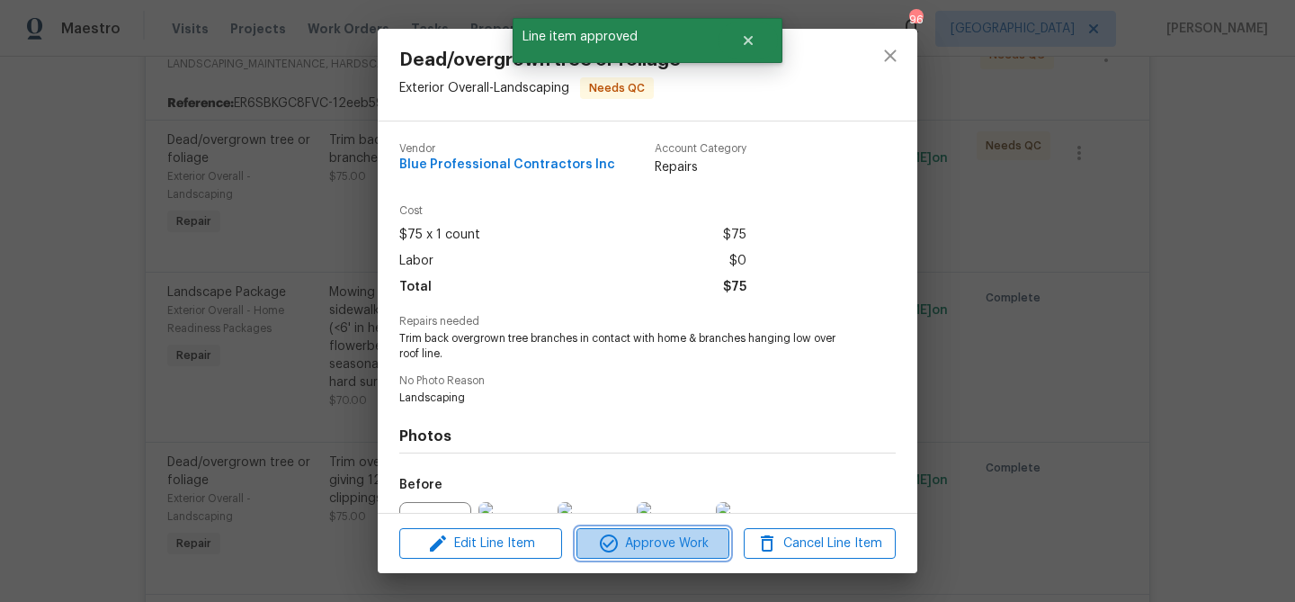
click at [664, 533] on span "Approve Work" at bounding box center [652, 543] width 141 height 22
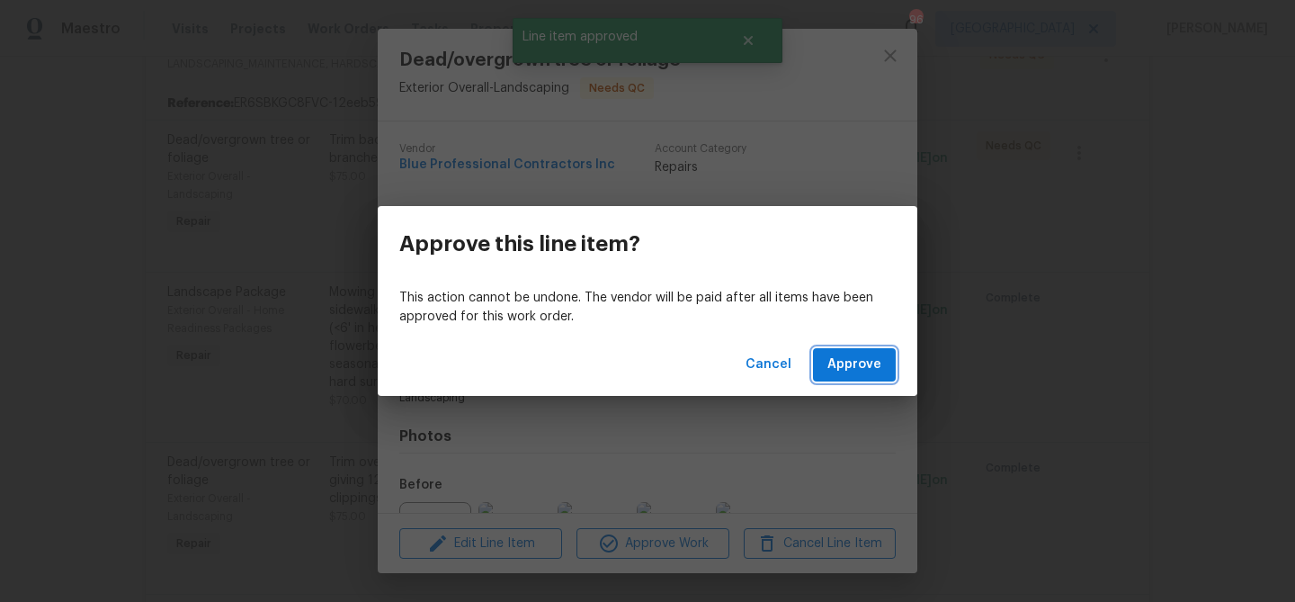
click at [885, 352] on button "Approve" at bounding box center [854, 364] width 83 height 33
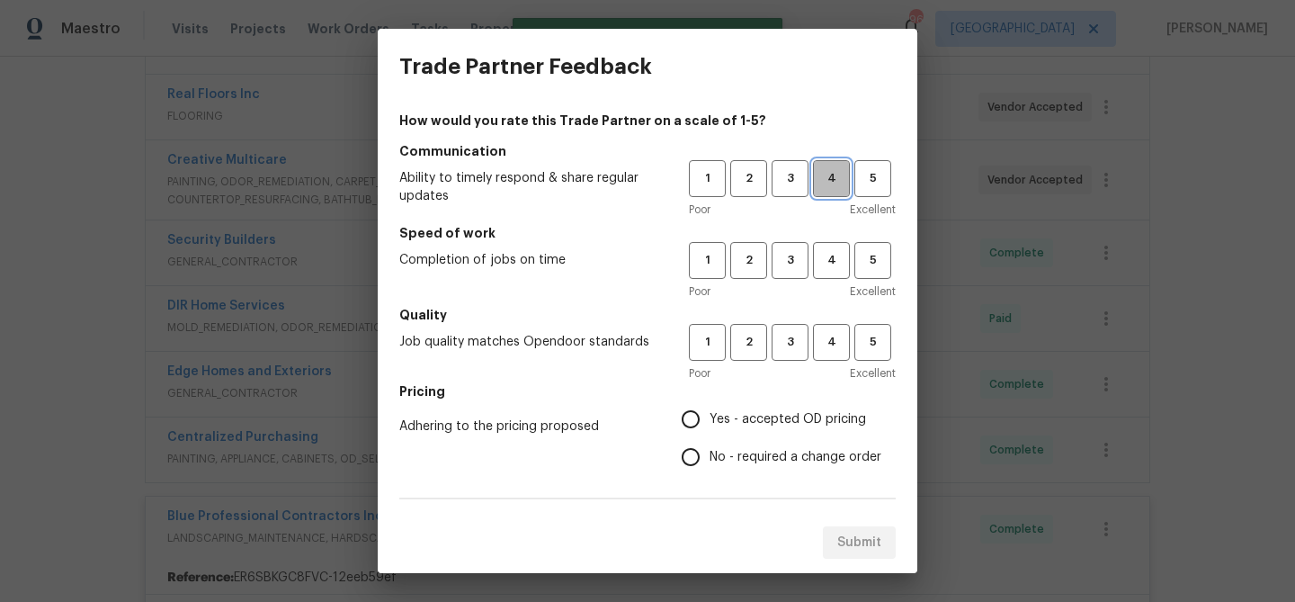
drag, startPoint x: 831, startPoint y: 183, endPoint x: 830, endPoint y: 232, distance: 48.6
click at [830, 183] on span "4" at bounding box center [831, 178] width 33 height 21
drag, startPoint x: 818, startPoint y: 264, endPoint x: 843, endPoint y: 325, distance: 65.0
click at [818, 264] on span "4" at bounding box center [831, 260] width 33 height 21
drag, startPoint x: 840, startPoint y: 338, endPoint x: 755, endPoint y: 406, distance: 108.1
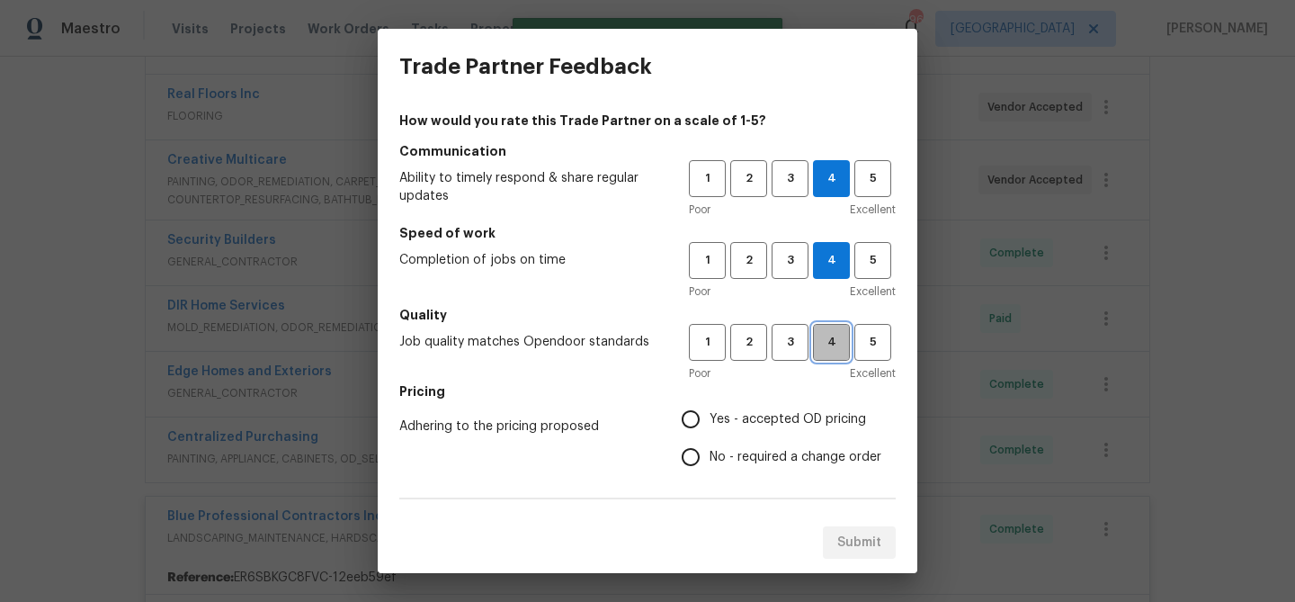
click at [840, 338] on span "4" at bounding box center [831, 342] width 33 height 21
click at [732, 422] on span "Yes - accepted OD pricing" at bounding box center [787, 419] width 156 height 19
click at [709, 422] on input "Yes - accepted OD pricing" at bounding box center [691, 419] width 38 height 38
radio input "true"
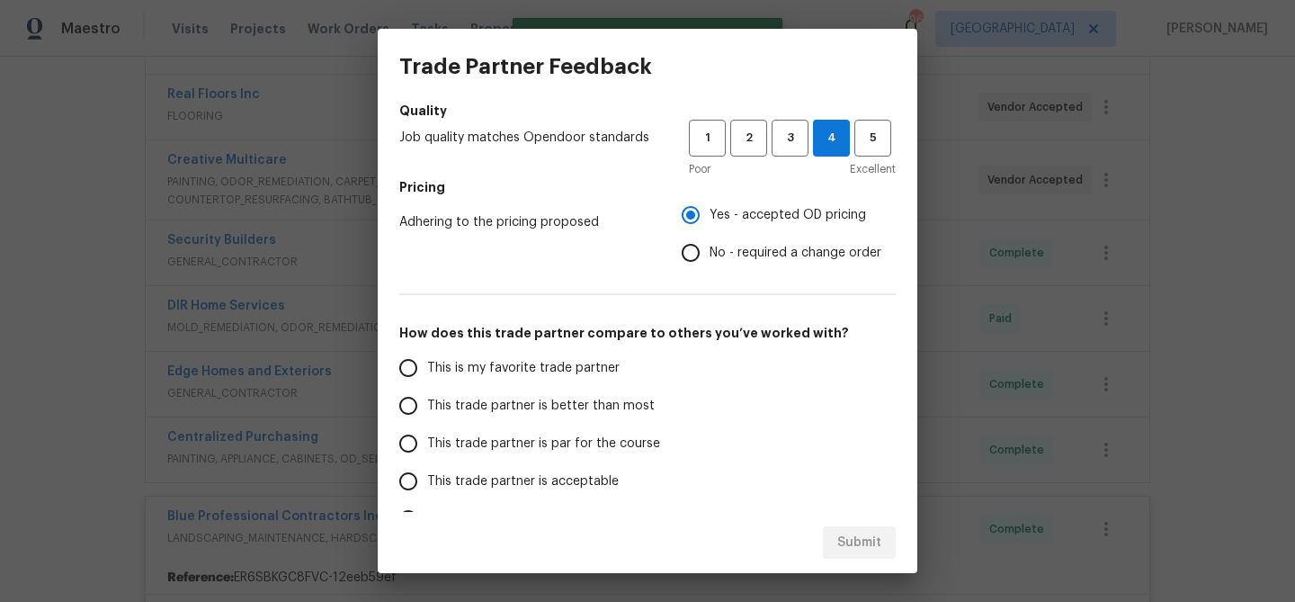
scroll to position [219, 0]
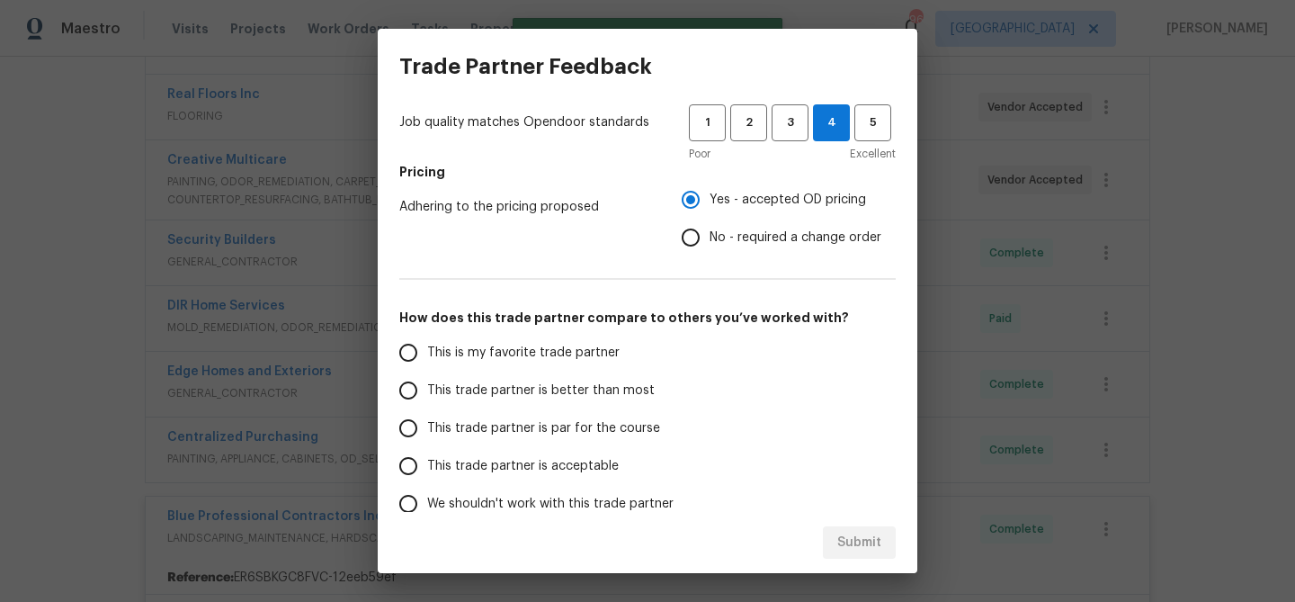
click at [655, 383] on label "This trade partner is better than most" at bounding box center [531, 390] width 284 height 38
click at [427, 383] on input "This trade partner is better than most" at bounding box center [408, 390] width 38 height 38
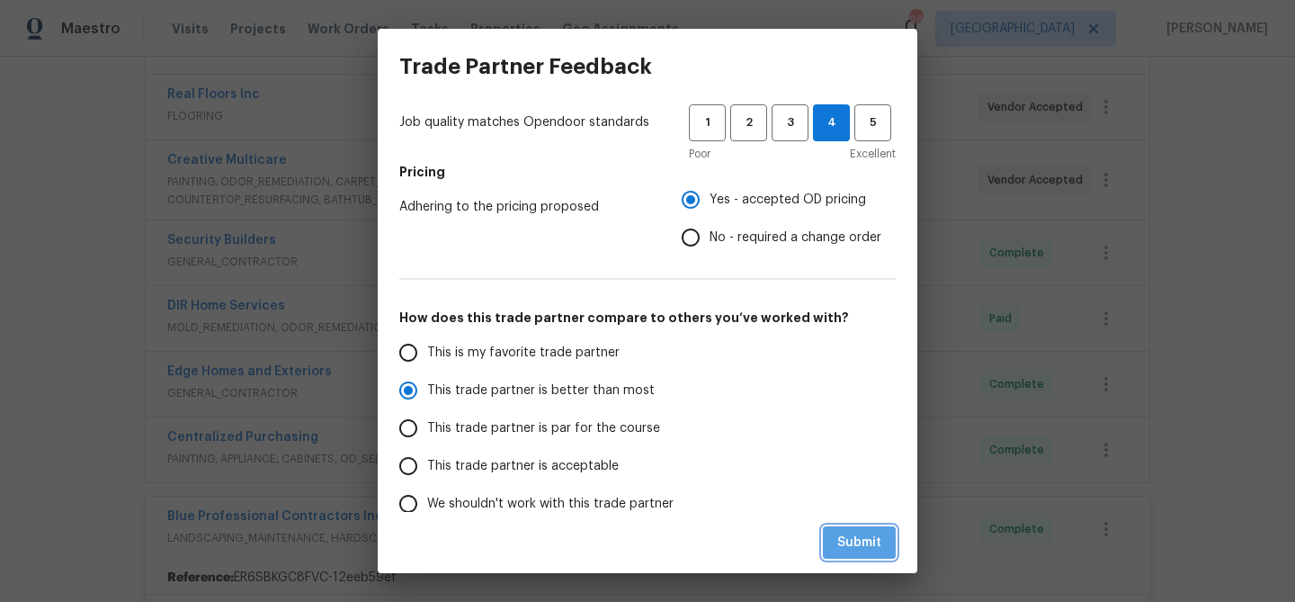
click at [863, 536] on span "Submit" at bounding box center [859, 542] width 44 height 22
radio input "true"
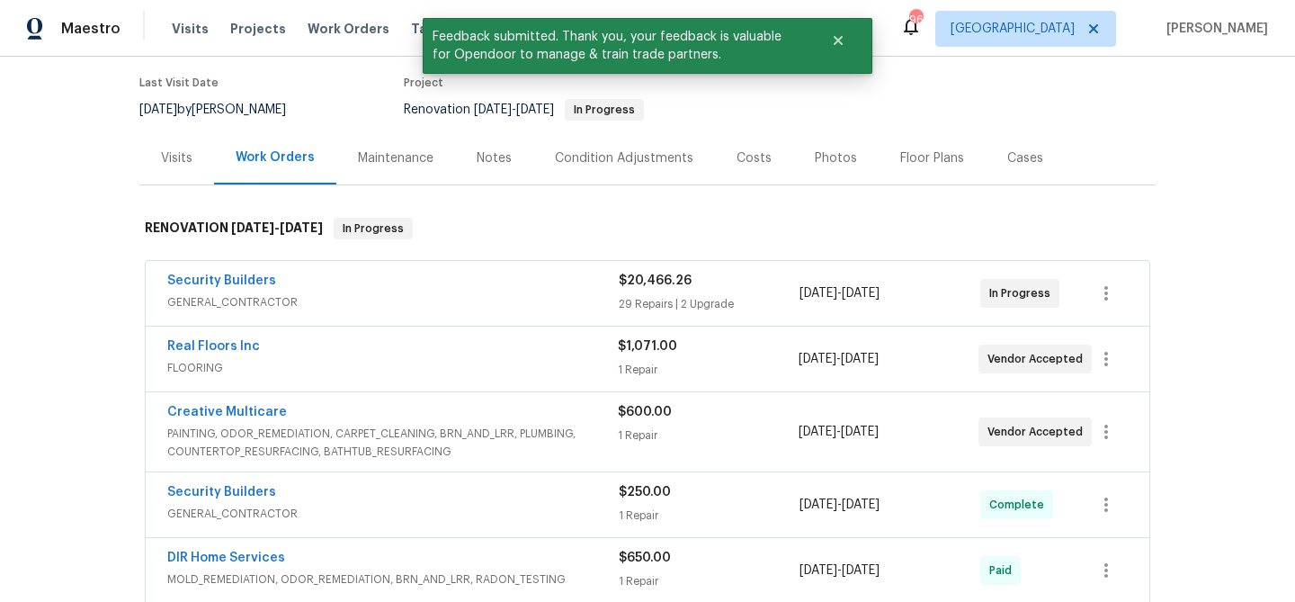
scroll to position [0, 0]
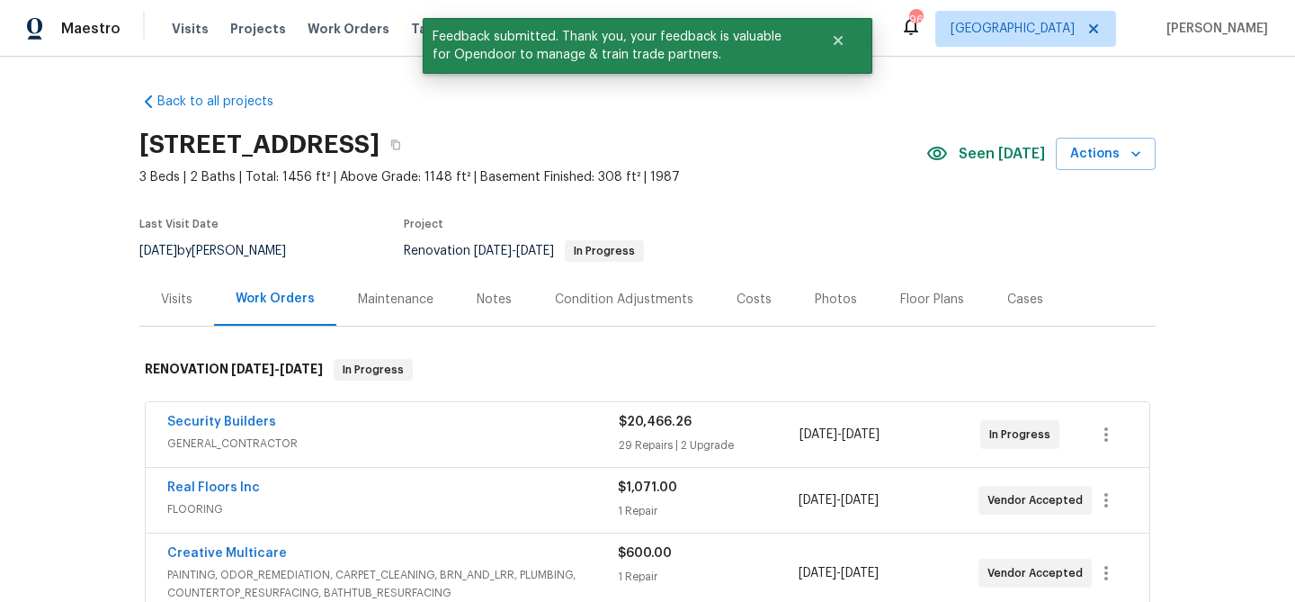
click at [506, 296] on div "Notes" at bounding box center [494, 299] width 35 height 18
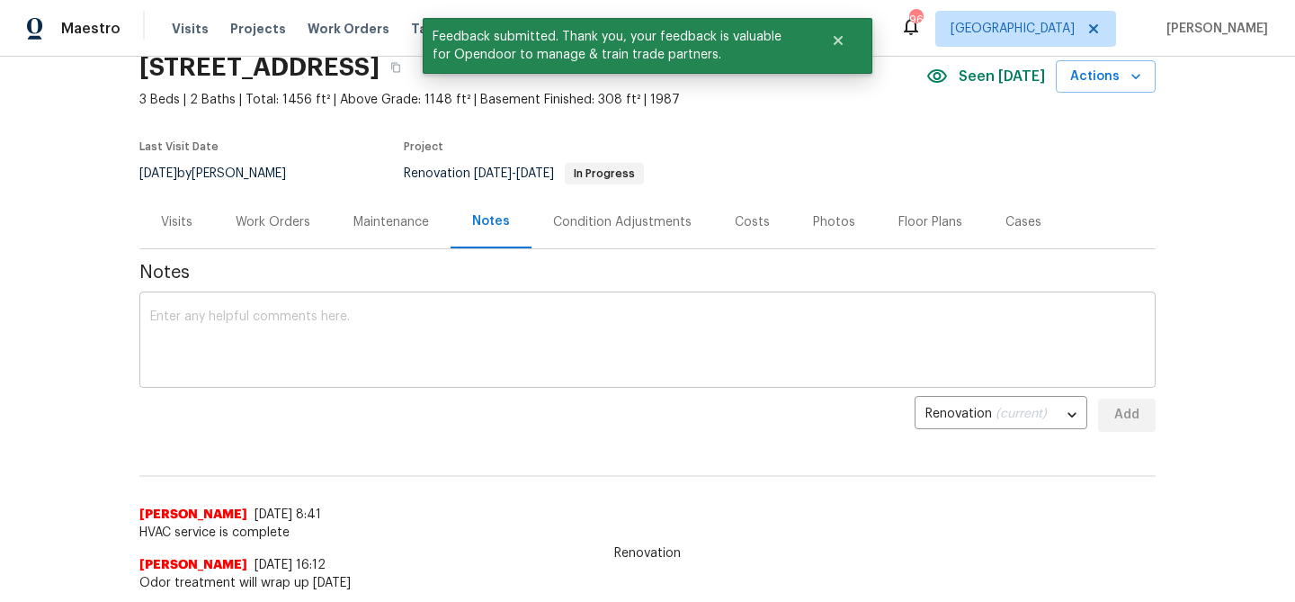
scroll to position [91, 0]
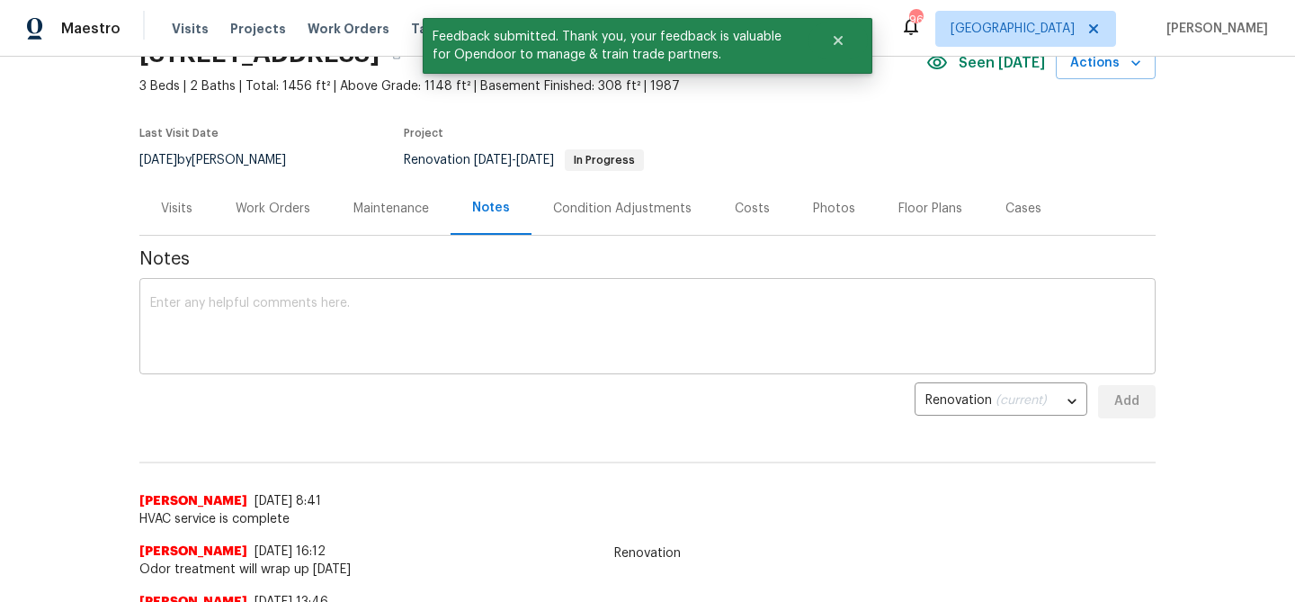
click at [427, 323] on textarea at bounding box center [647, 328] width 994 height 63
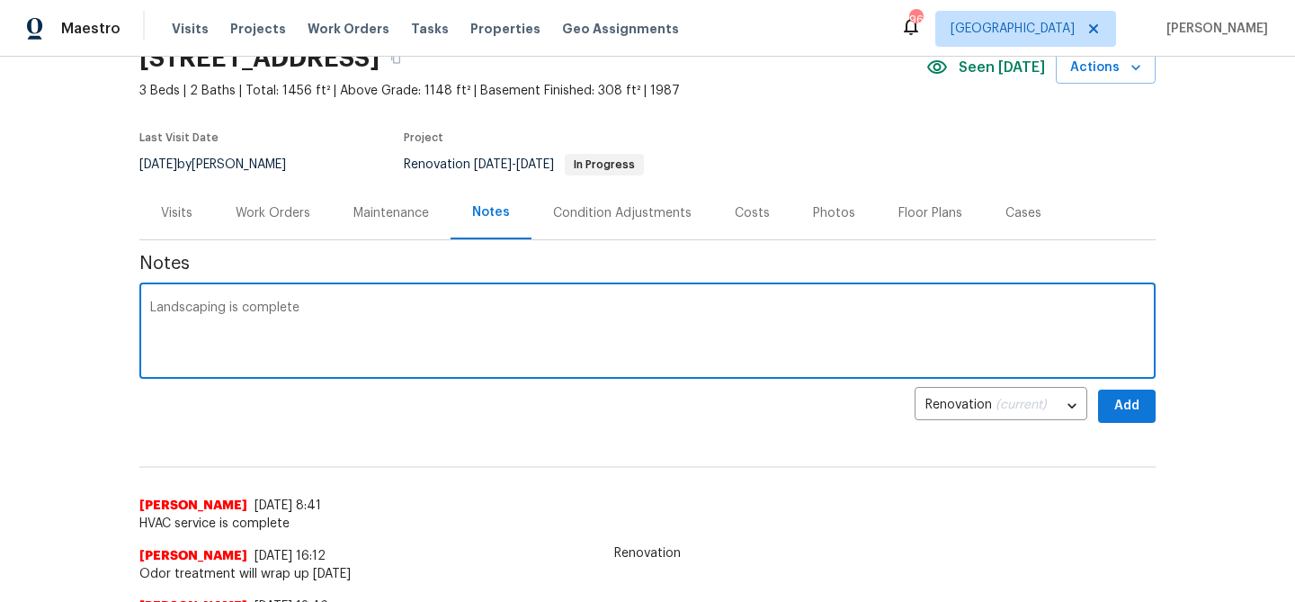
scroll to position [85, 0]
type textarea "Landscaping is complete"
click at [1108, 395] on button "Add" at bounding box center [1127, 406] width 58 height 33
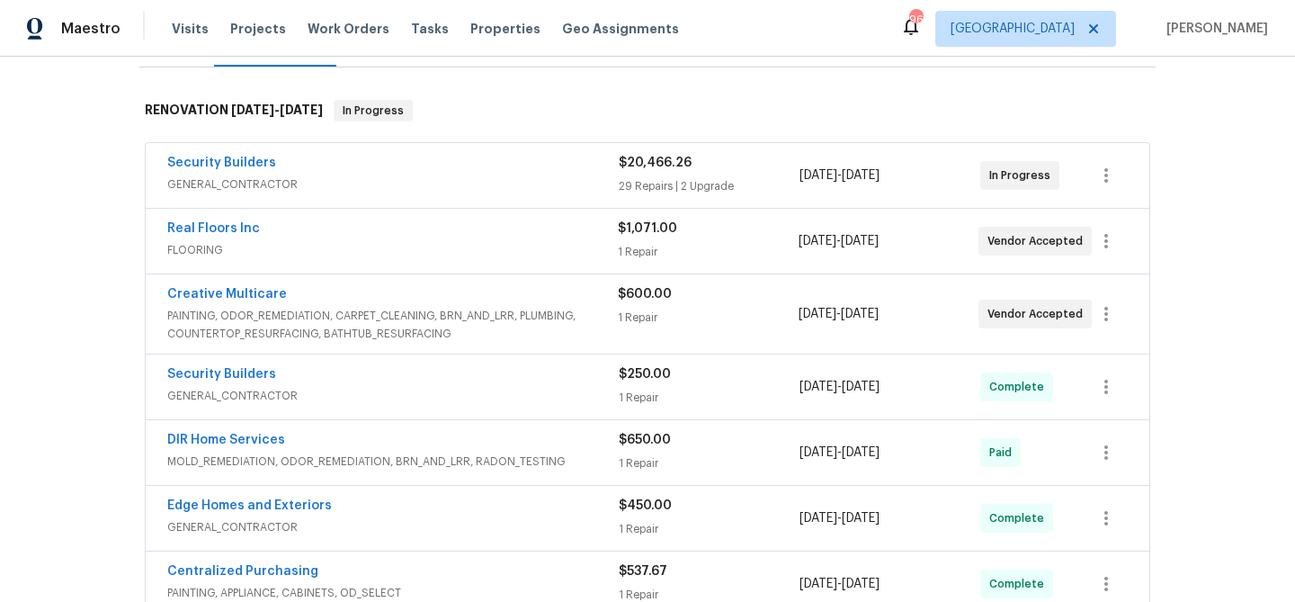
scroll to position [360, 0]
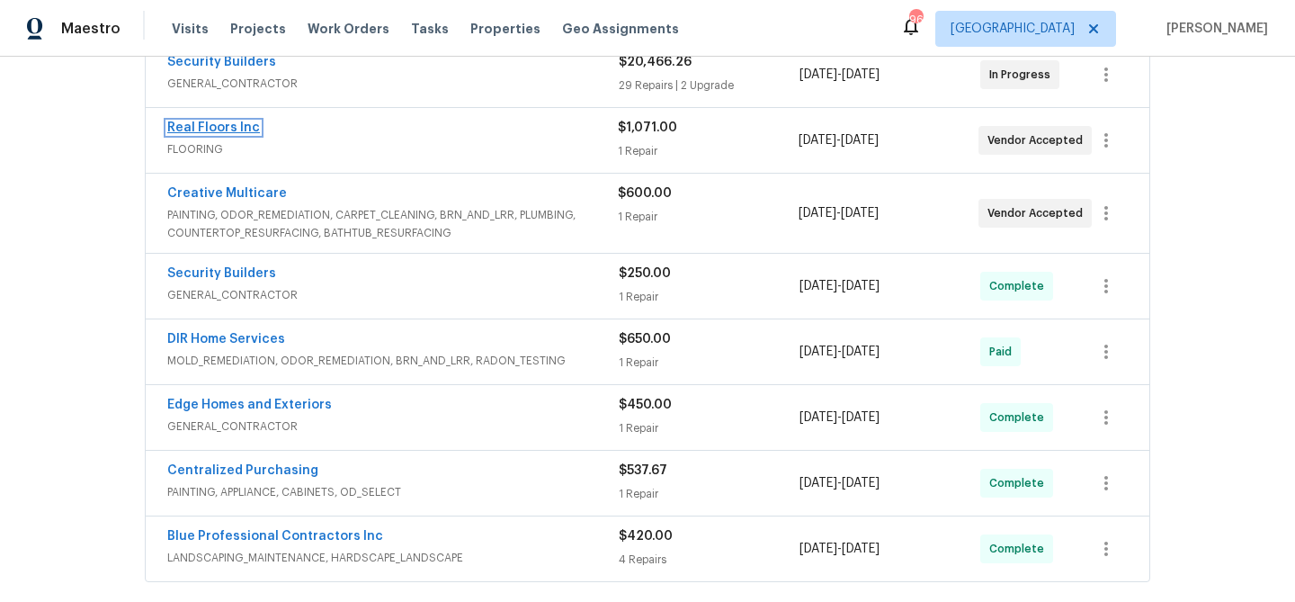
click at [234, 123] on link "Real Floors Inc" at bounding box center [213, 127] width 93 height 13
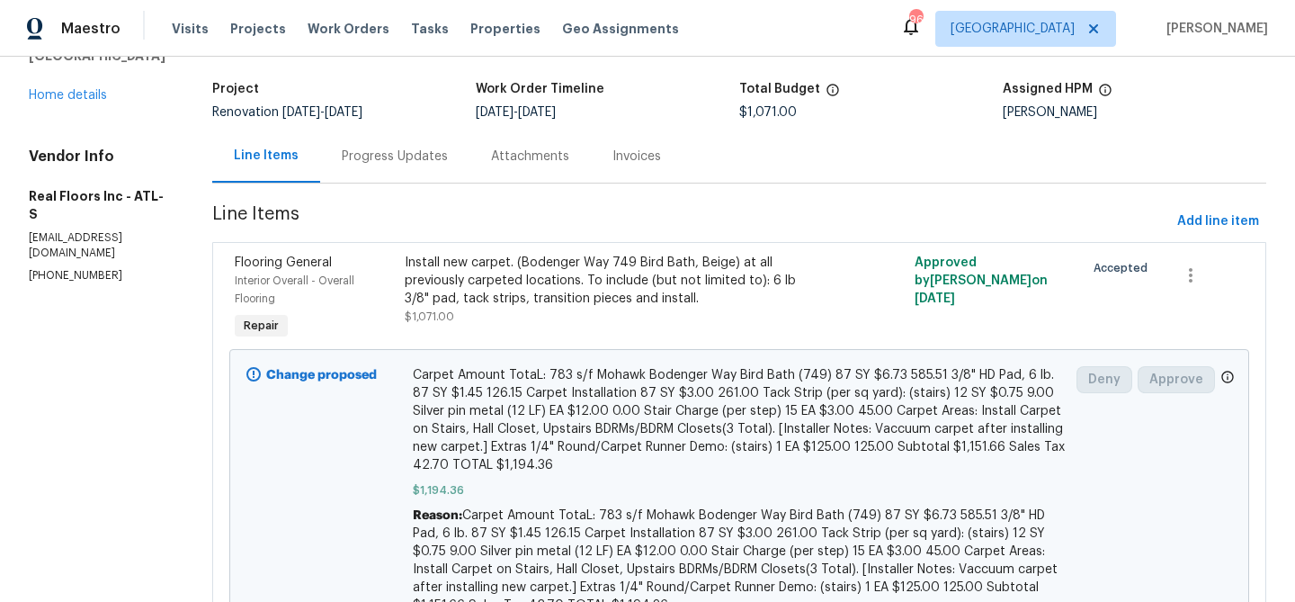
scroll to position [102, 0]
click at [365, 157] on div "Progress Updates" at bounding box center [395, 158] width 106 height 18
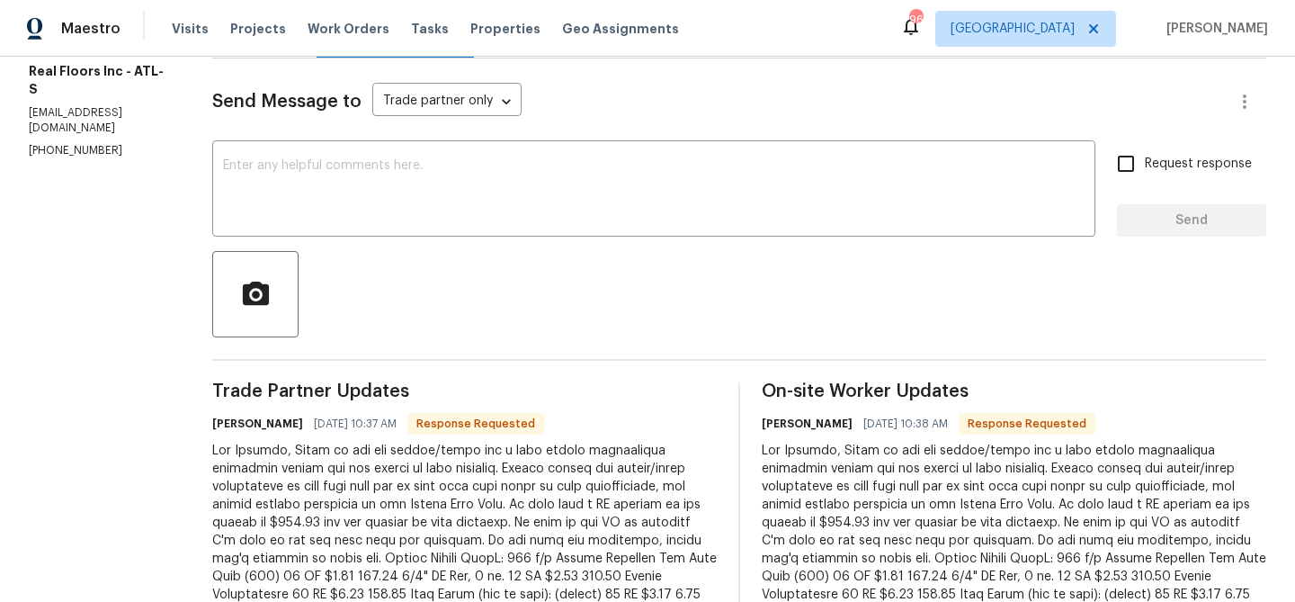
scroll to position [222, 0]
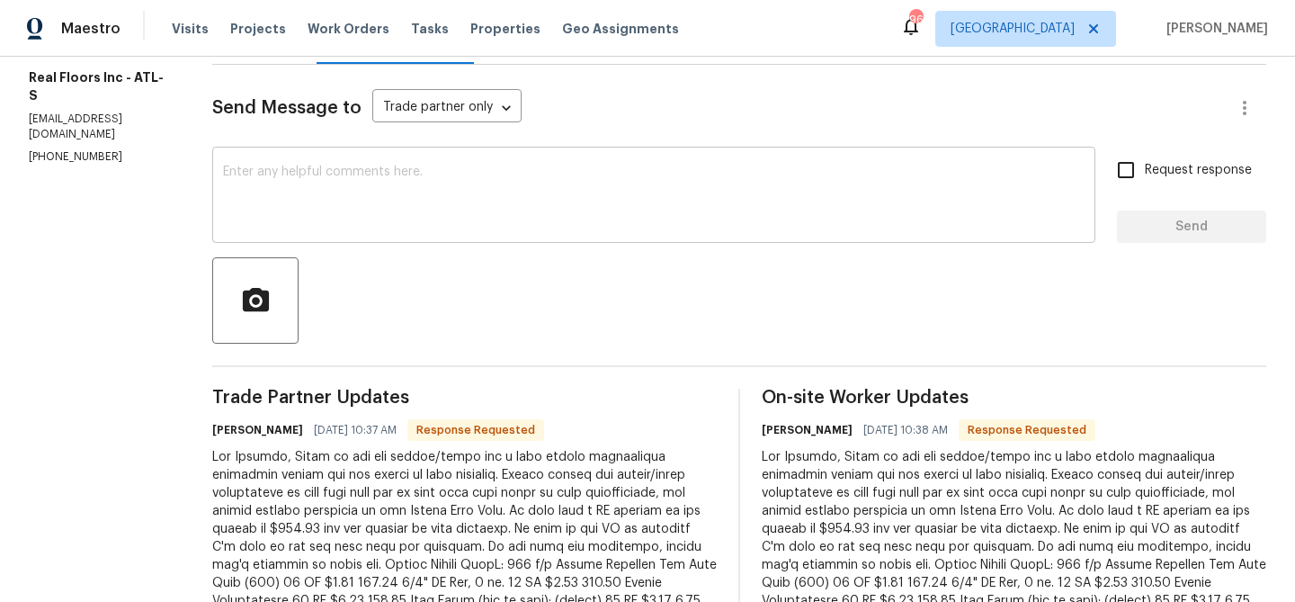
click at [415, 206] on textarea at bounding box center [653, 196] width 861 height 63
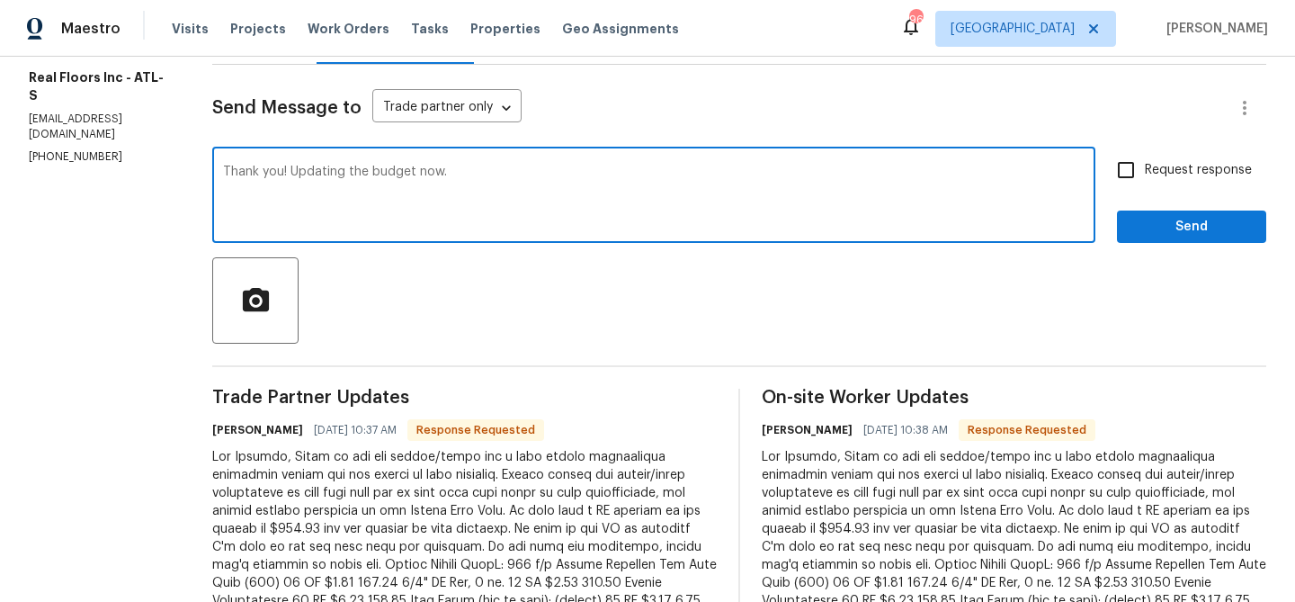
type textarea "Thank you! Updating the budget now."
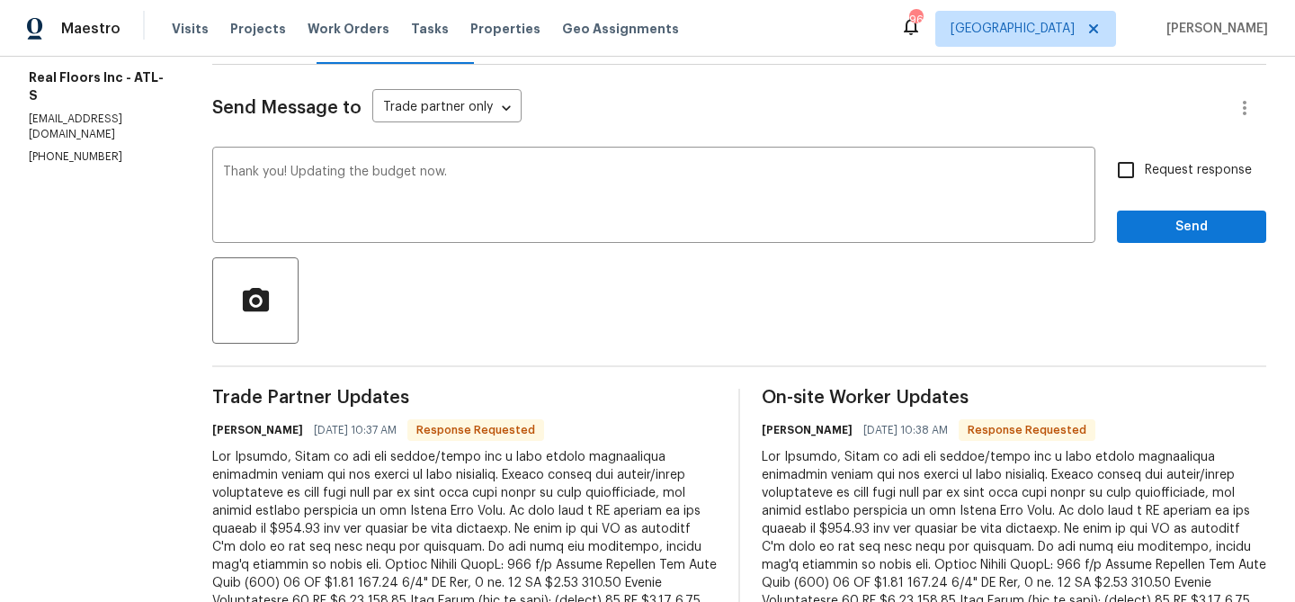
click at [1203, 245] on div "Send Message to Trade partner only Trade partner only ​ Thank you! Updating the…" at bounding box center [739, 393] width 1054 height 656
click at [1191, 236] on span "Send" at bounding box center [1191, 227] width 120 height 22
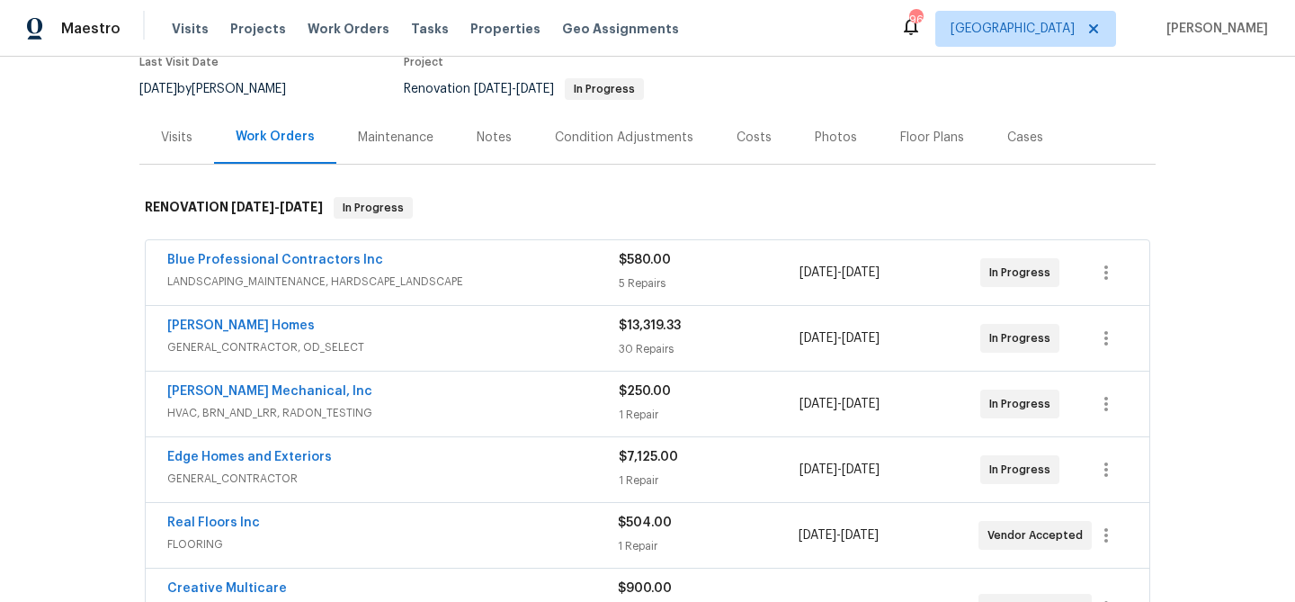
scroll to position [346, 0]
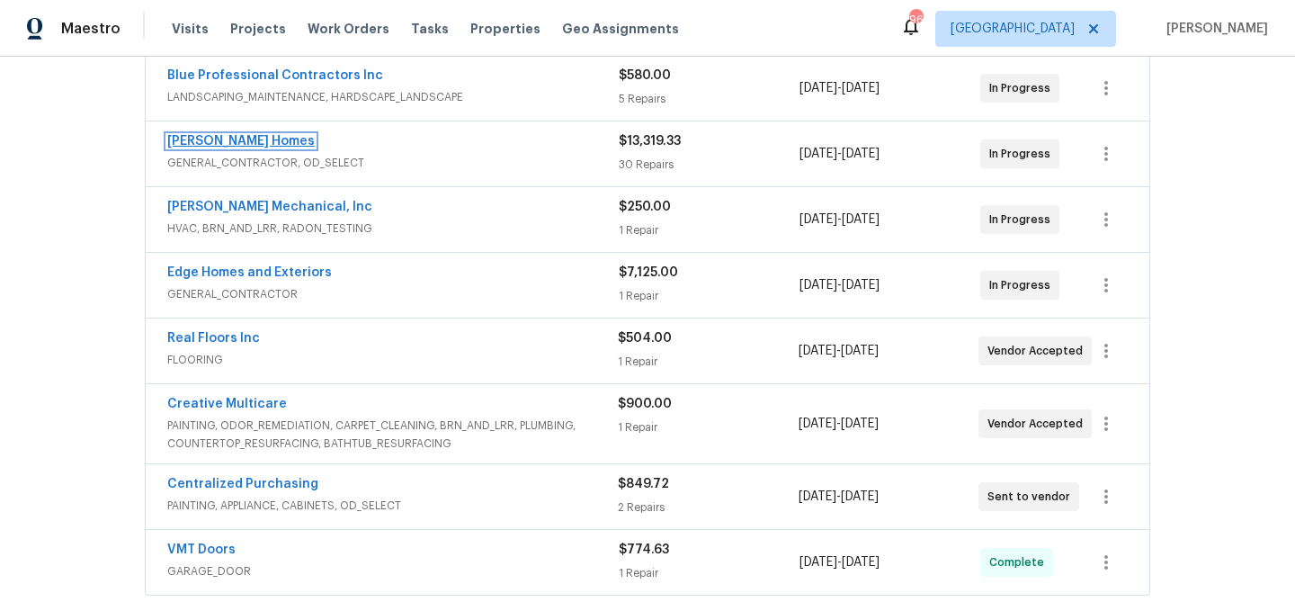
click at [243, 138] on link "[PERSON_NAME] Homes" at bounding box center [240, 141] width 147 height 13
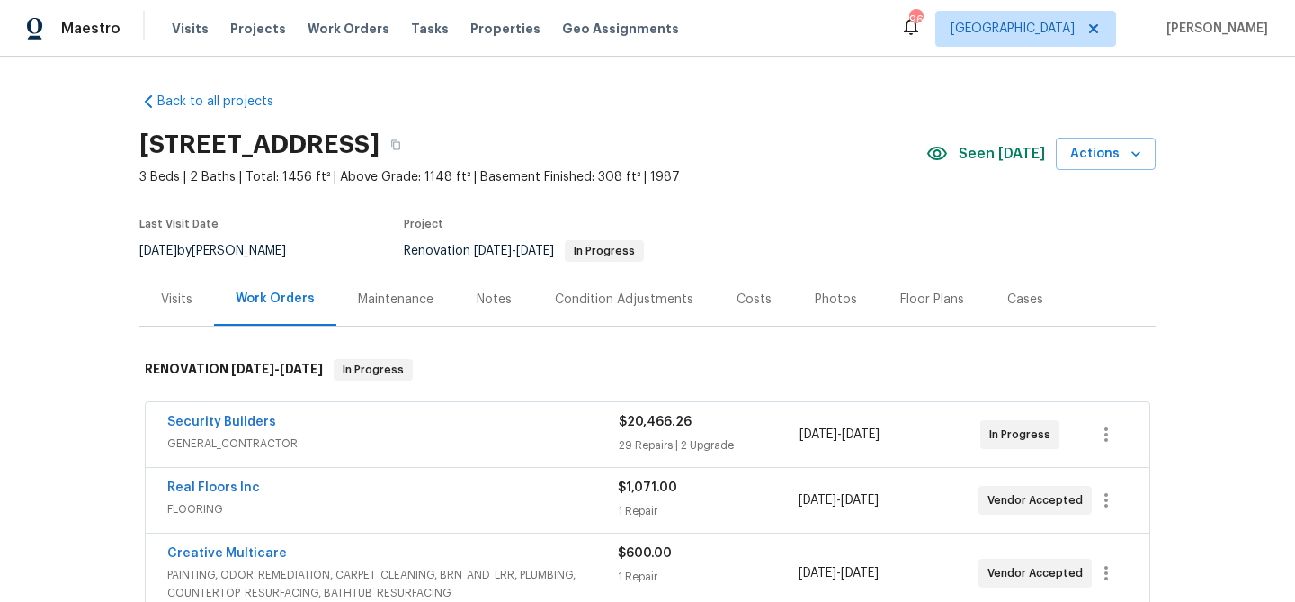
scroll to position [73, 0]
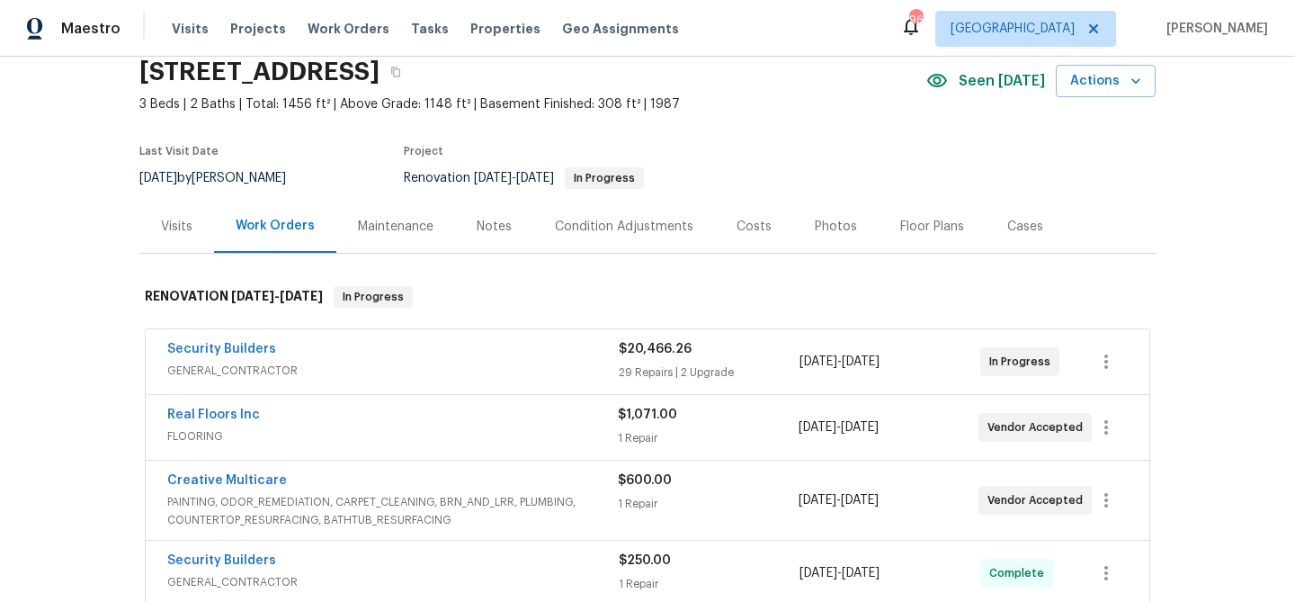
click at [487, 227] on div "Notes" at bounding box center [494, 227] width 35 height 18
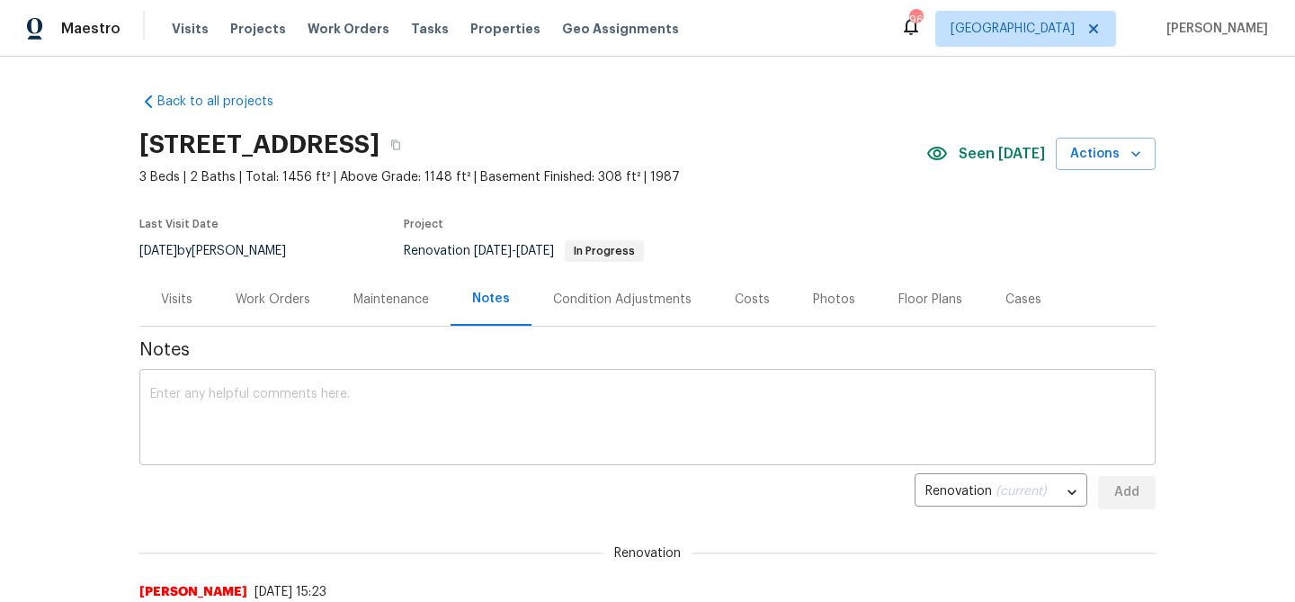
click at [332, 408] on textarea at bounding box center [647, 419] width 994 height 63
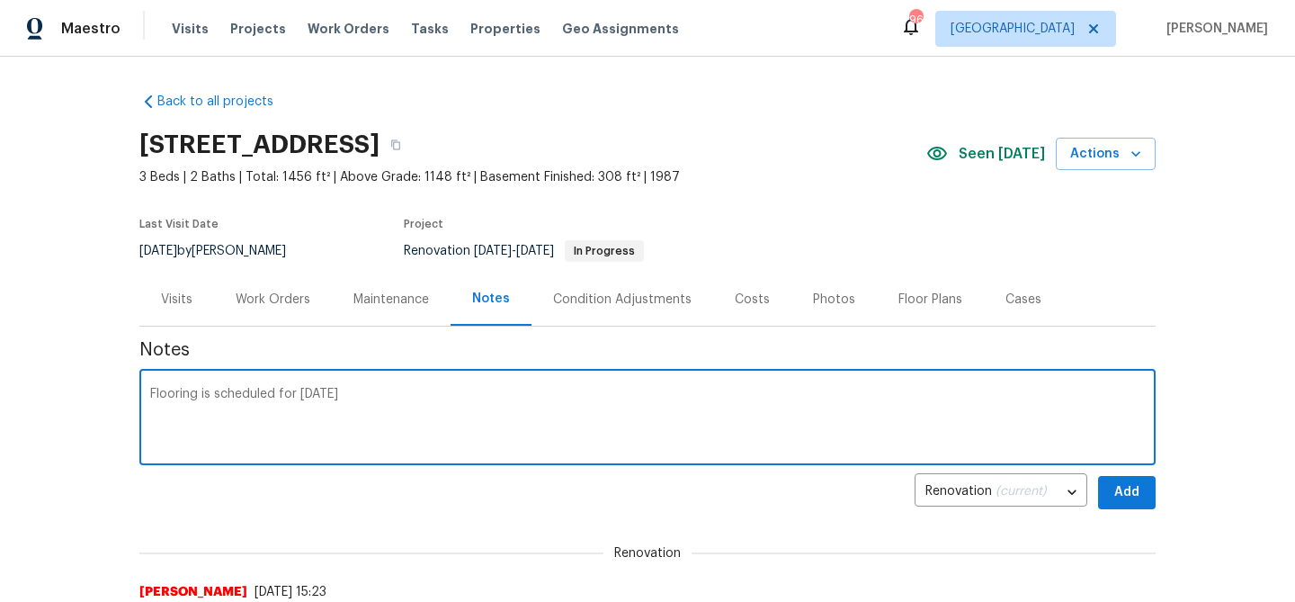
type textarea "Flooring is scheduled for [DATE]"
click at [1140, 507] on button "Add" at bounding box center [1127, 492] width 58 height 33
